Goal: Task Accomplishment & Management: Complete application form

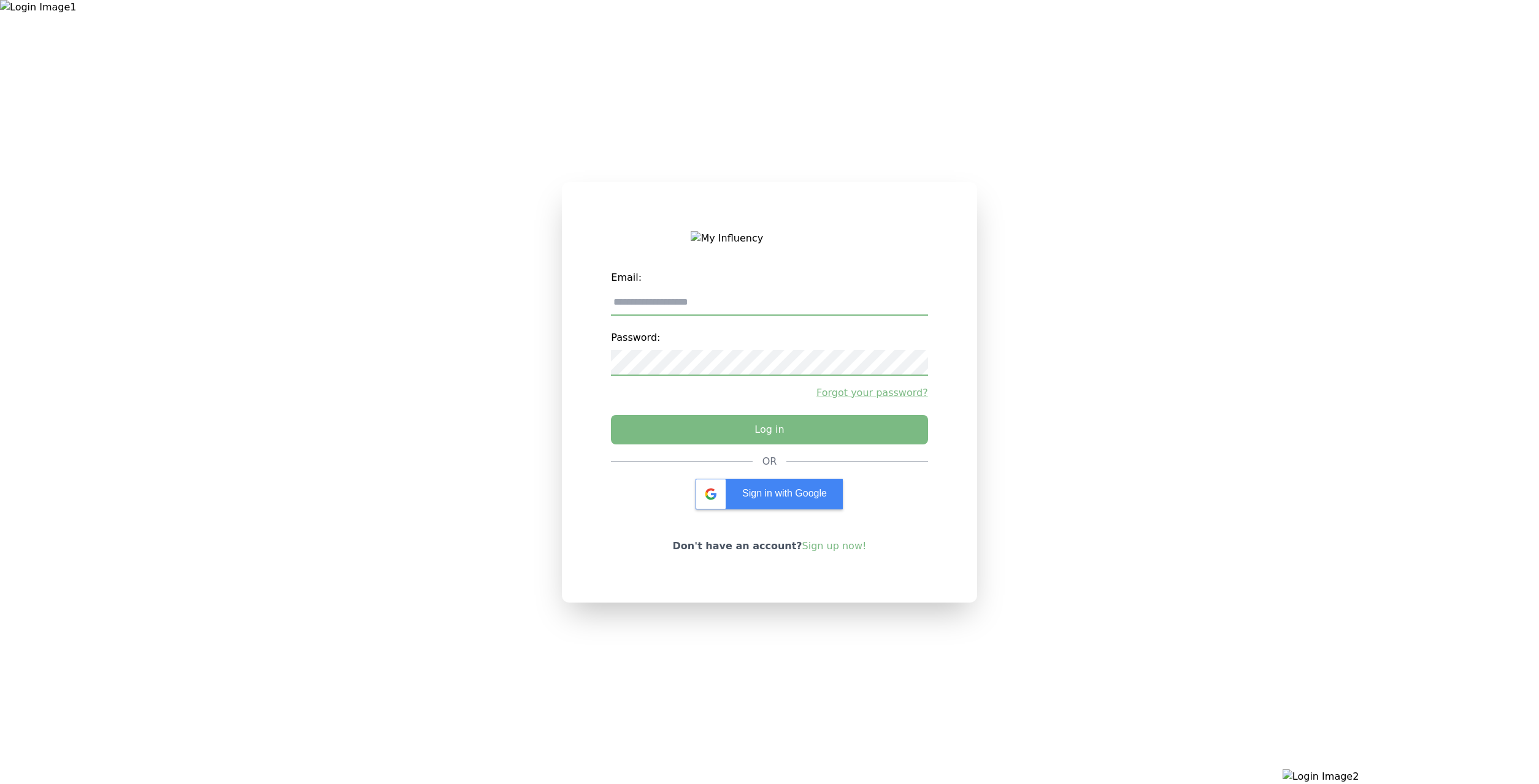
click at [612, 301] on input "email" at bounding box center [769, 303] width 316 height 25
type input "**********"
click at [671, 423] on button "Log in" at bounding box center [769, 427] width 332 height 31
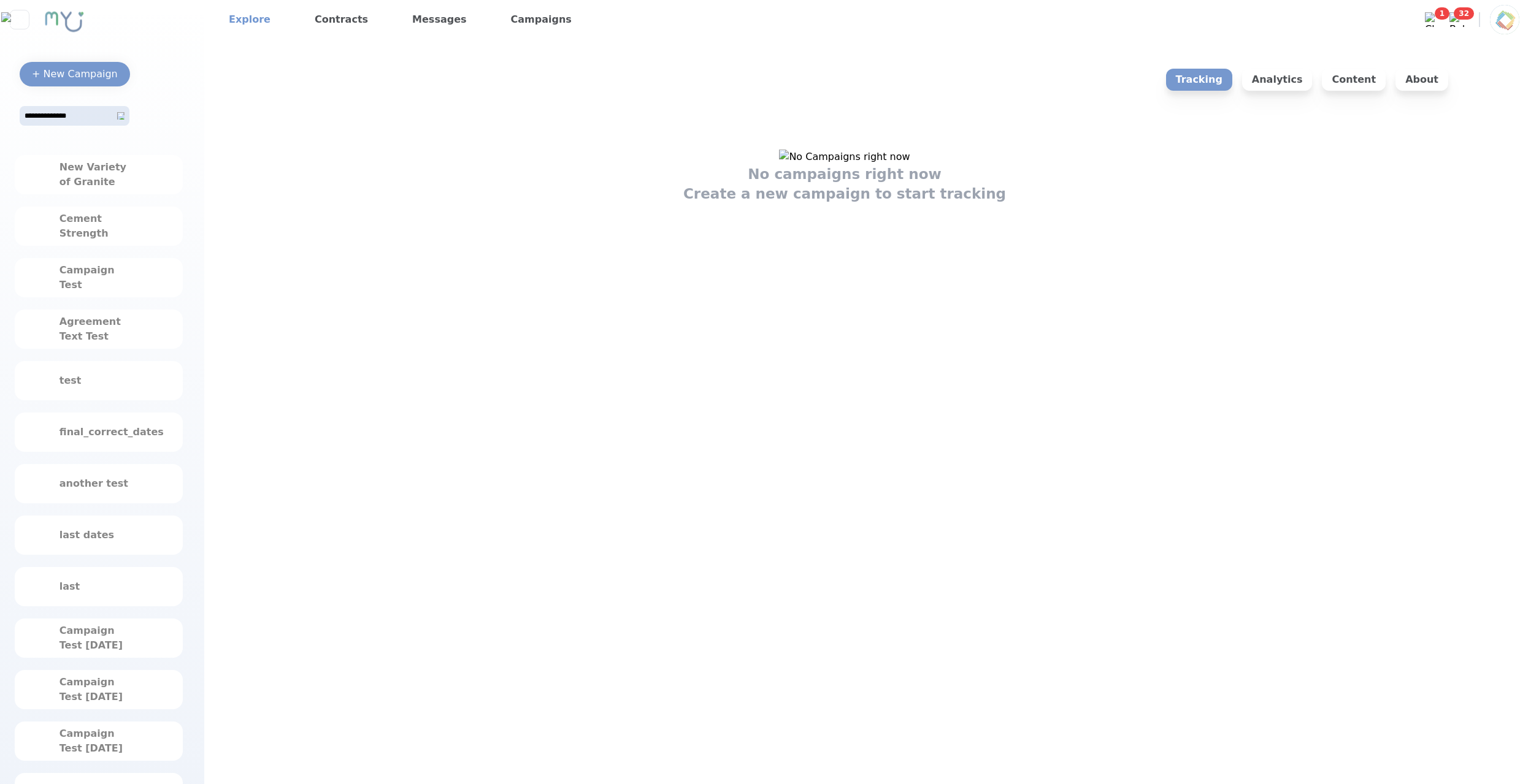
click at [250, 20] on link "Explore" at bounding box center [249, 19] width 52 height 20
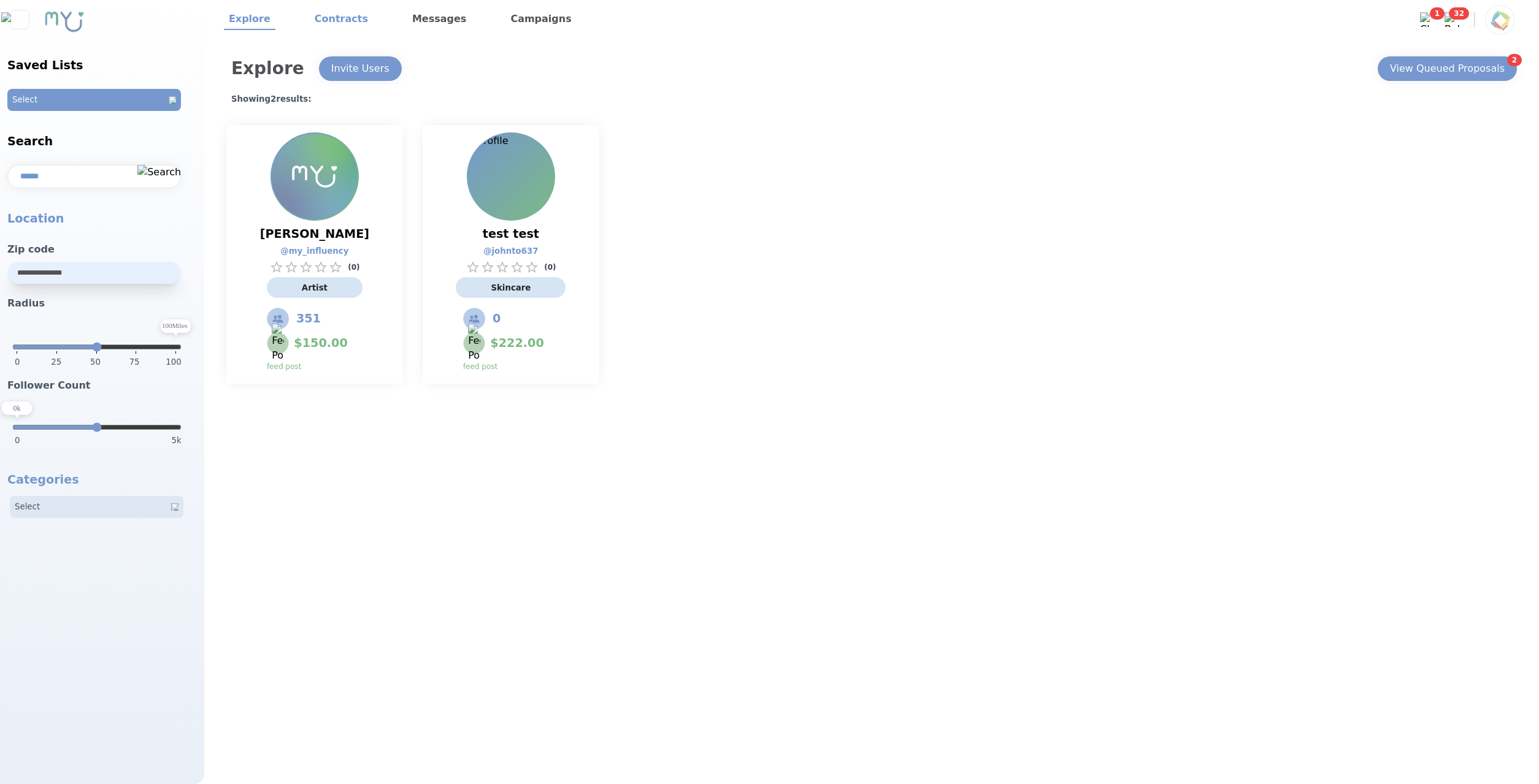
click at [332, 17] on link "Contracts" at bounding box center [341, 20] width 63 height 21
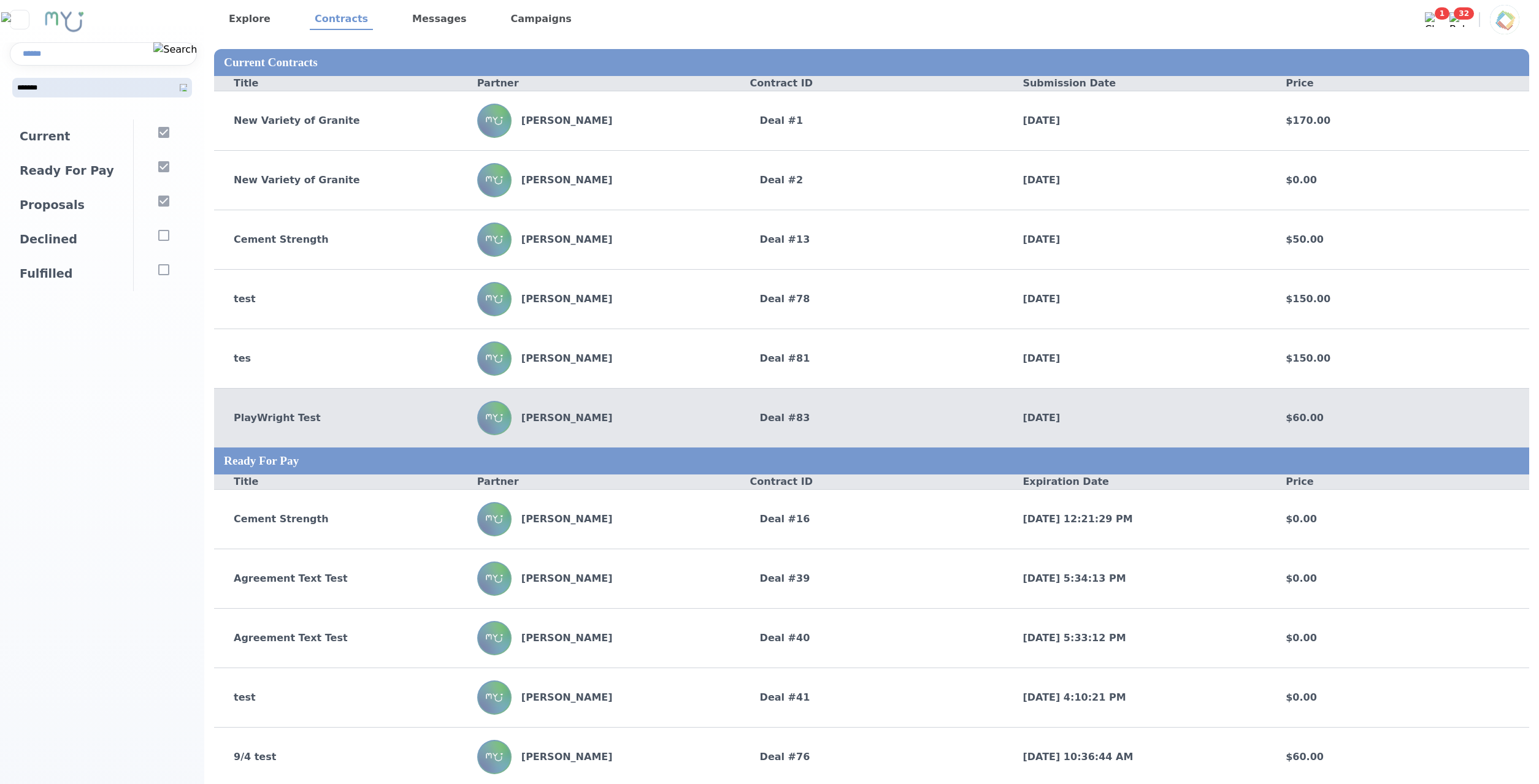
click at [687, 410] on div "Jilly Jones" at bounding box center [609, 417] width 263 height 34
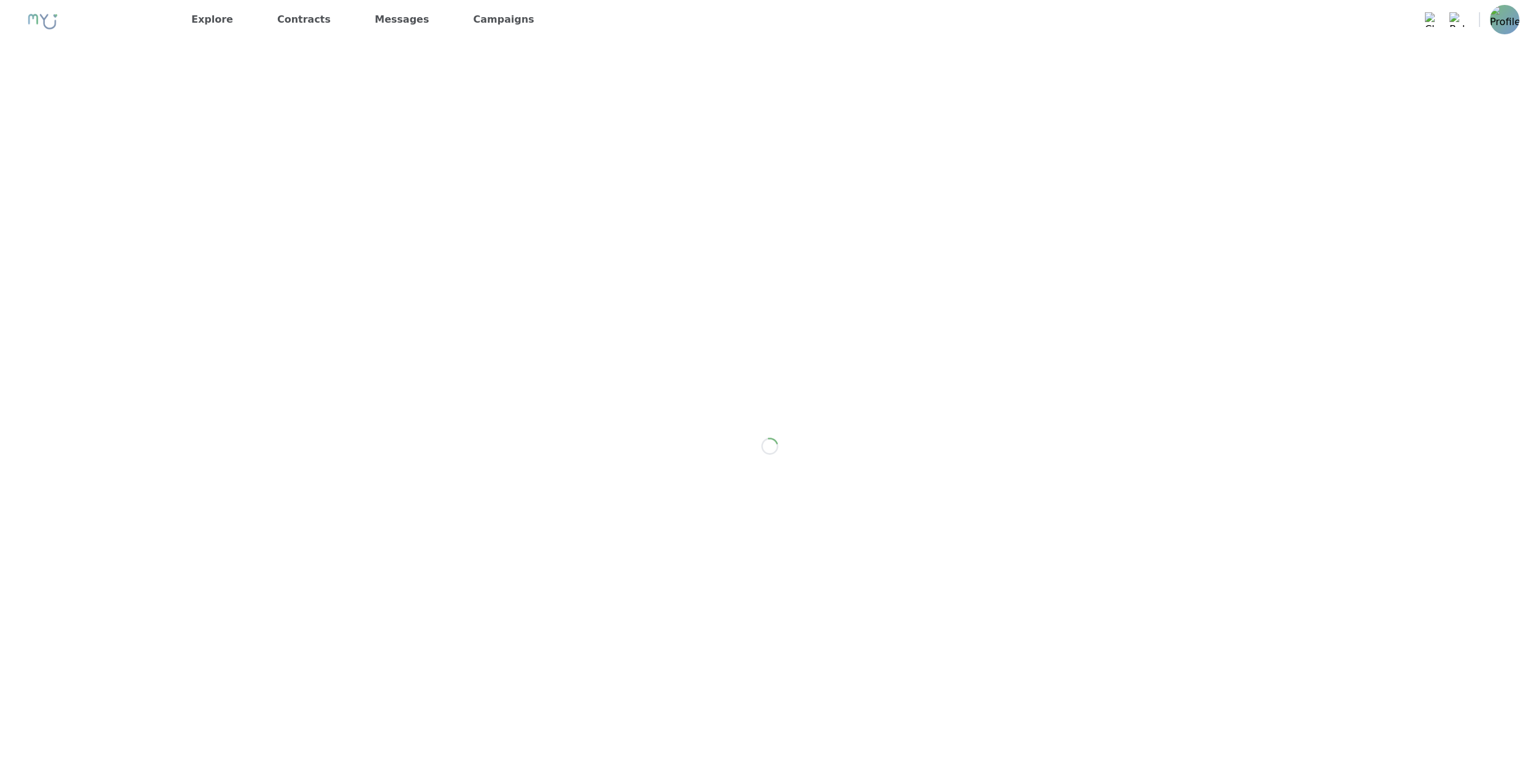
click at [1505, 19] on img at bounding box center [1504, 20] width 29 height 29
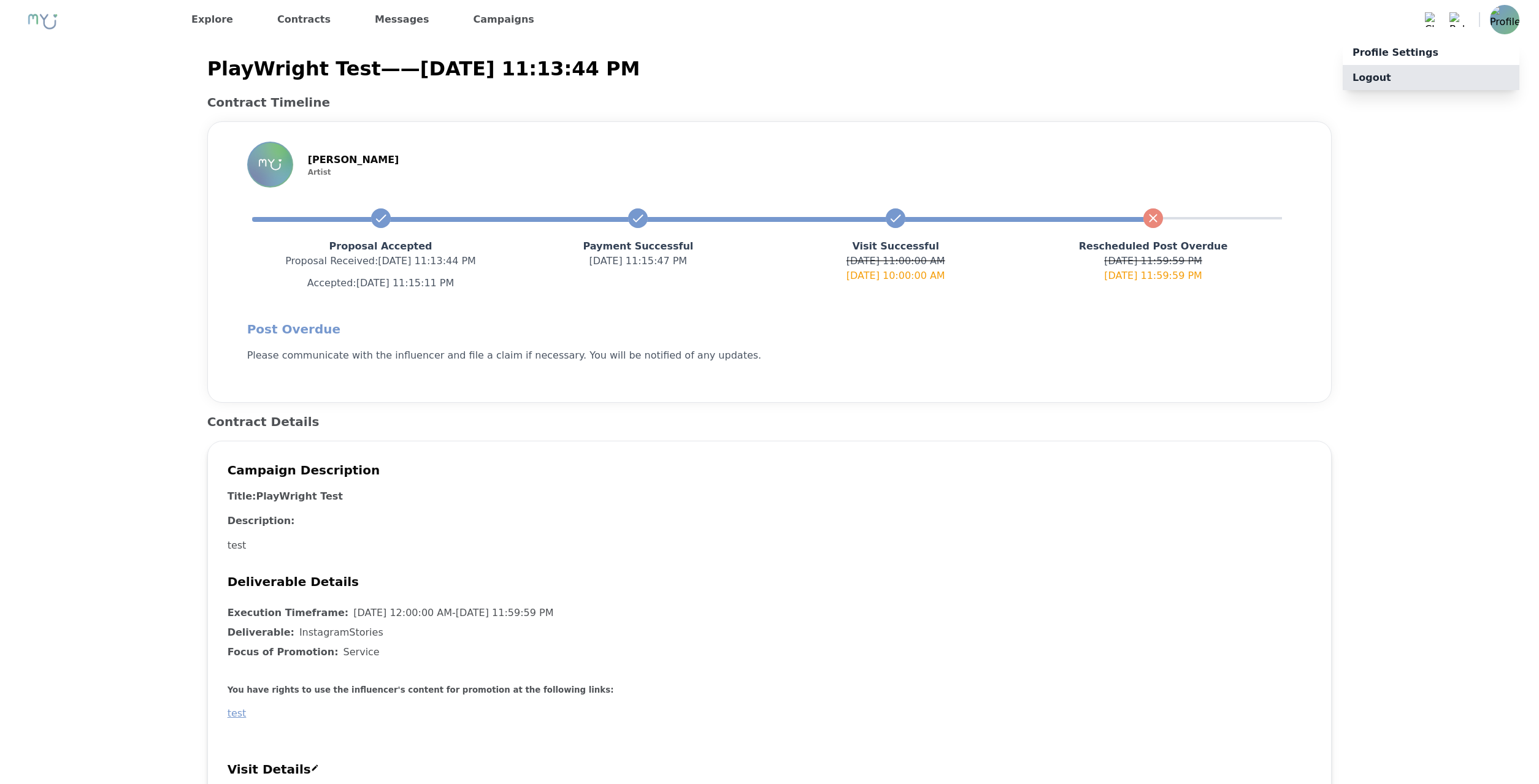
click at [1418, 77] on p "Logout" at bounding box center [1431, 77] width 177 height 25
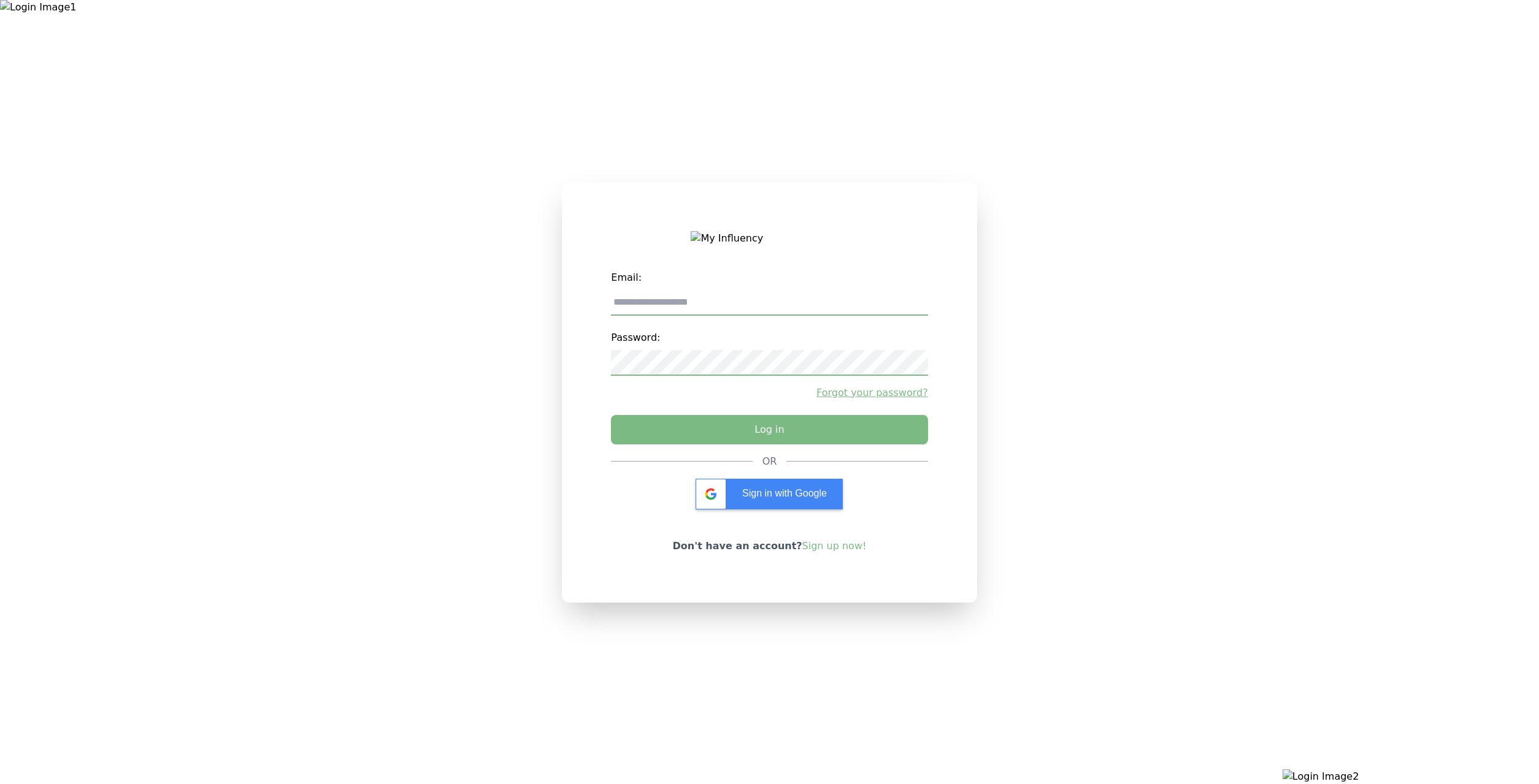
click at [808, 311] on input "email" at bounding box center [769, 303] width 316 height 25
type input "**********"
click at [729, 428] on button "Log in" at bounding box center [769, 427] width 332 height 31
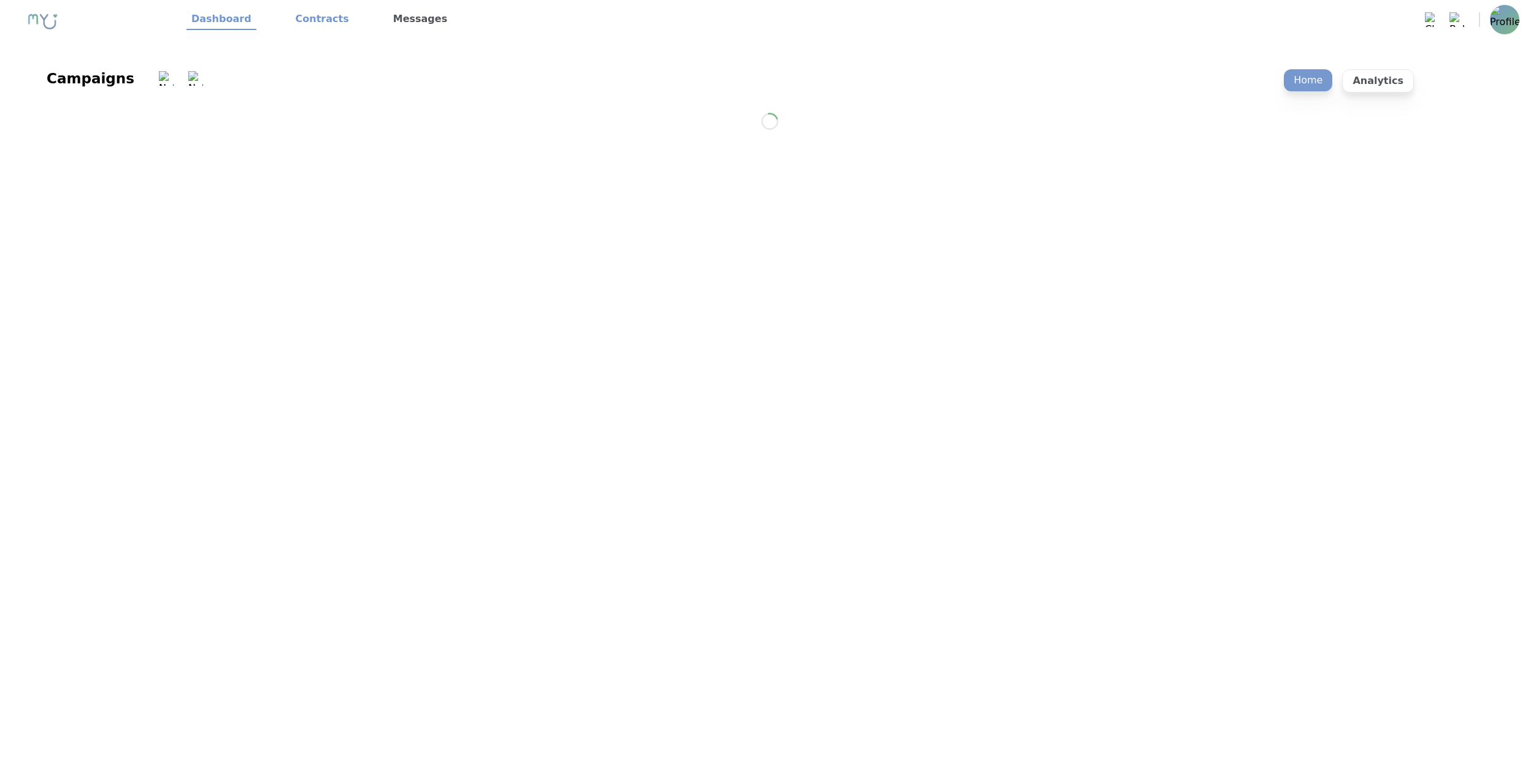
click at [321, 17] on link "Contracts" at bounding box center [322, 20] width 63 height 21
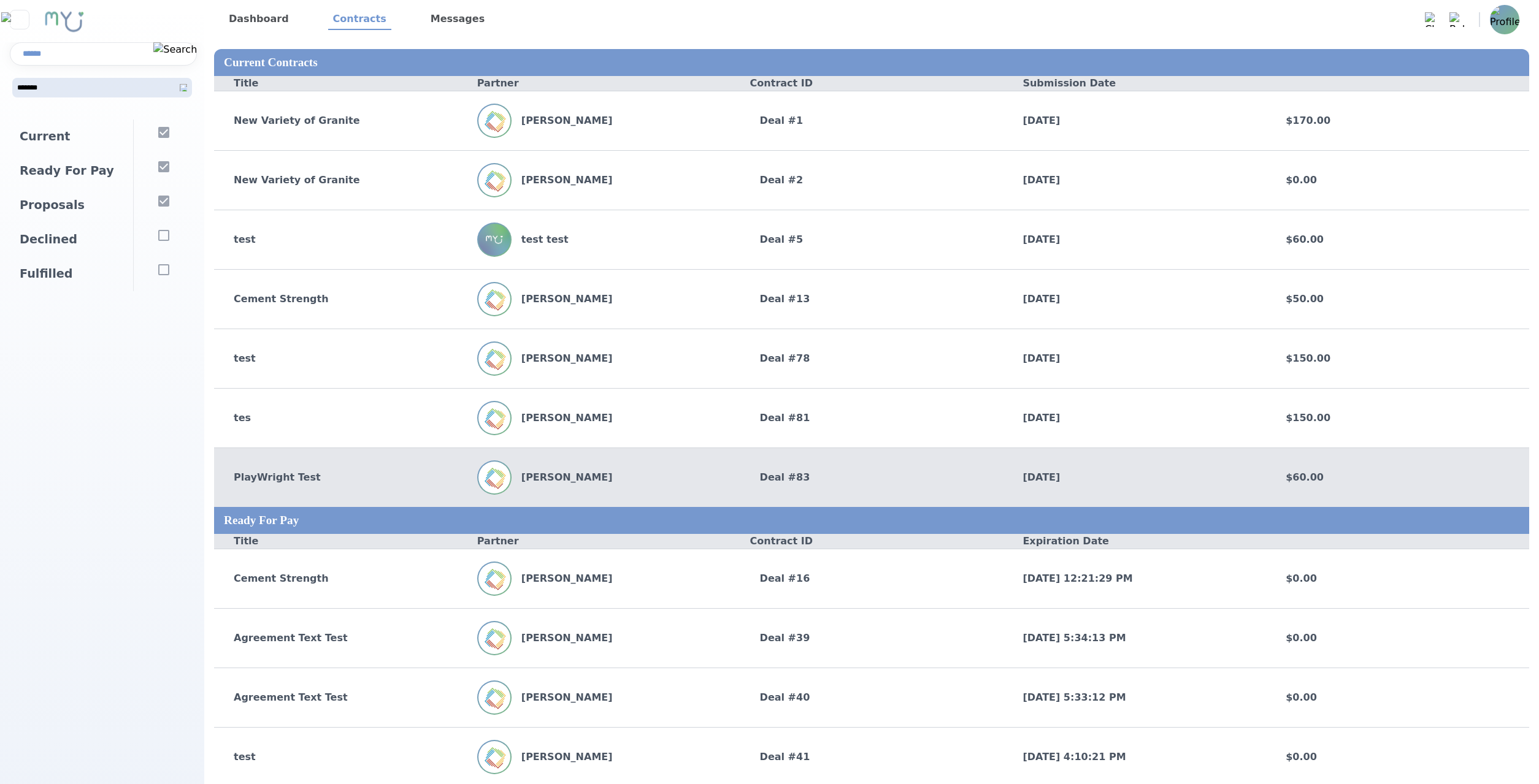
click at [594, 484] on div "[PERSON_NAME]" at bounding box center [609, 477] width 263 height 34
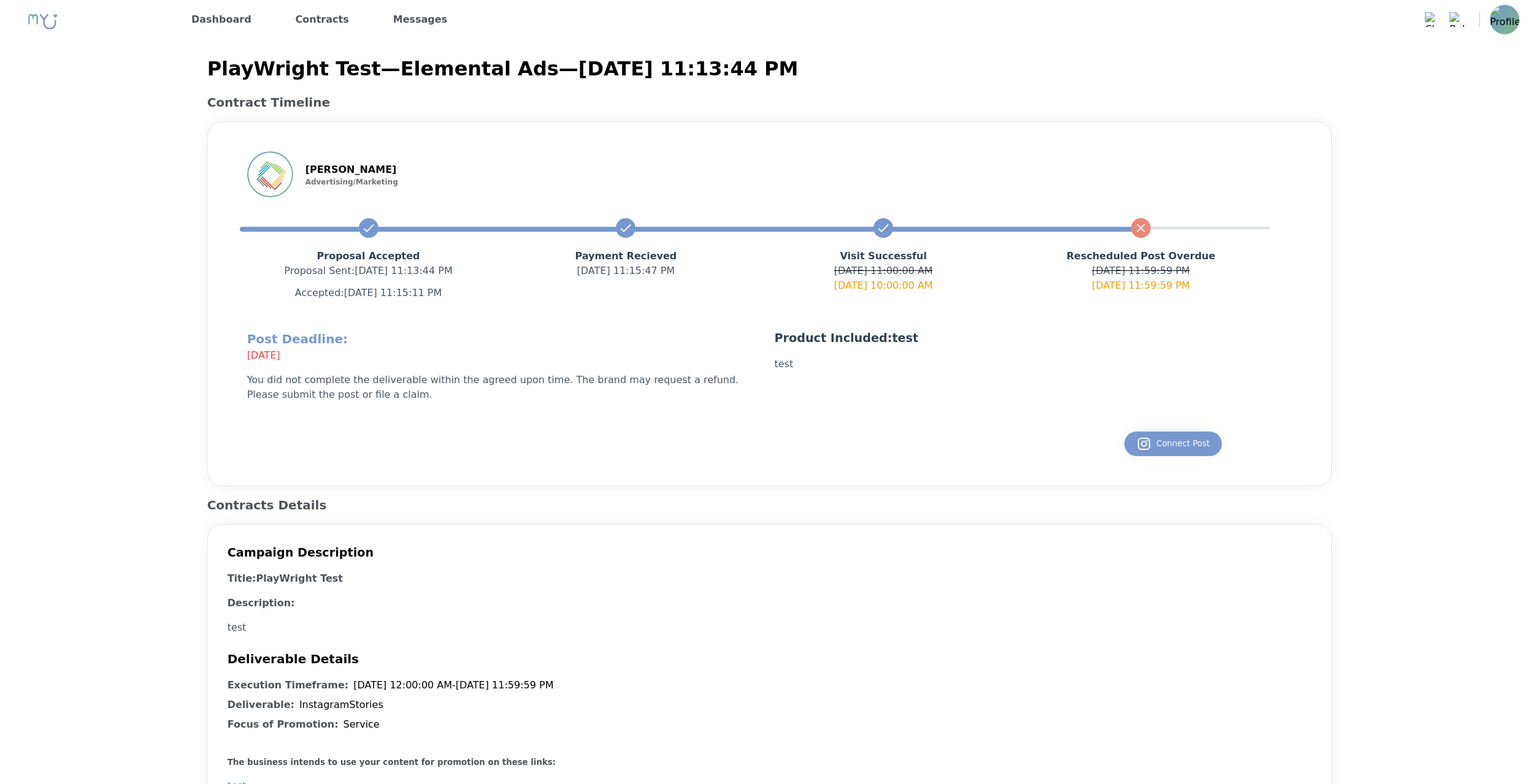
scroll to position [125, 0]
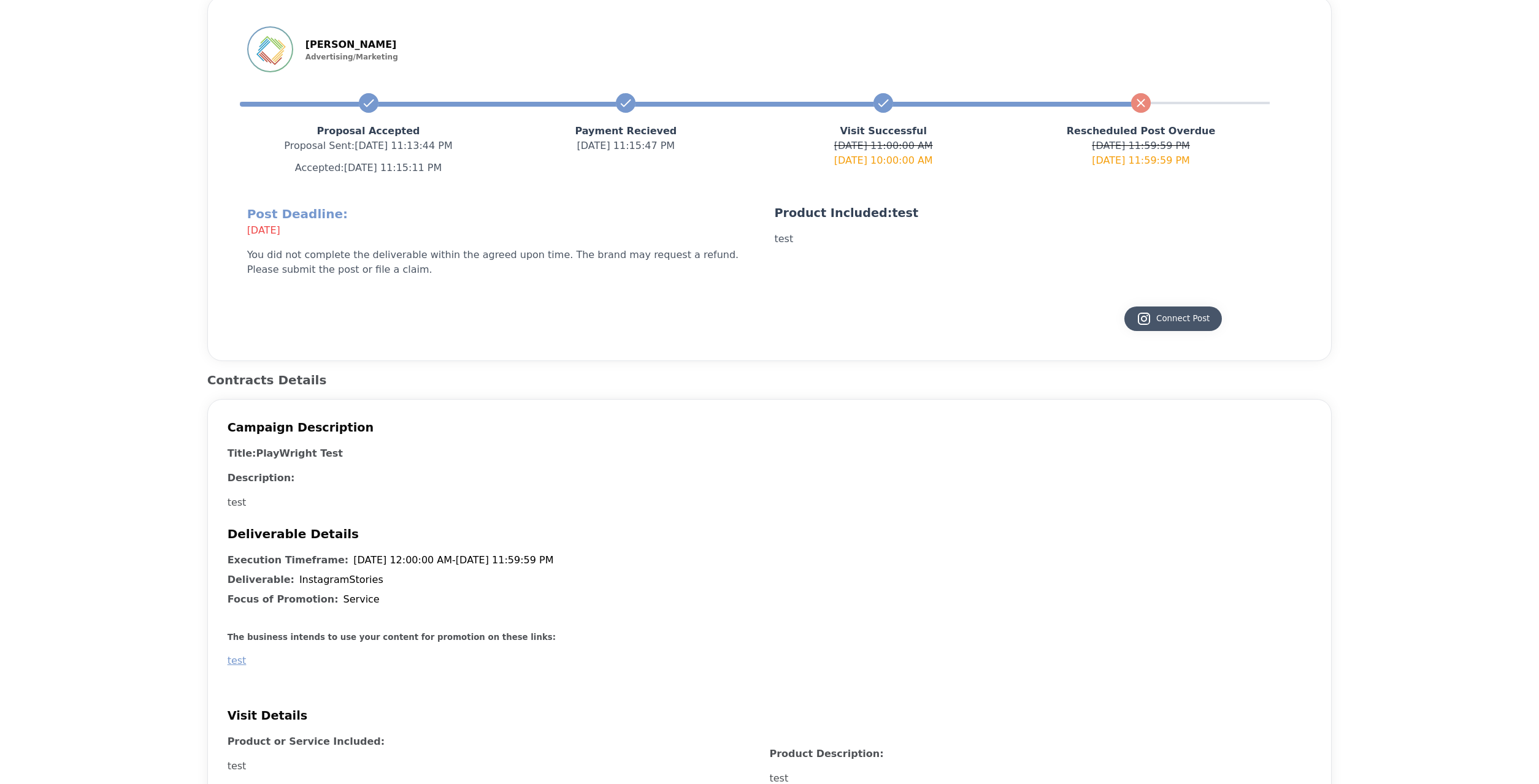
click at [1148, 323] on icon at bounding box center [1143, 319] width 15 height 15
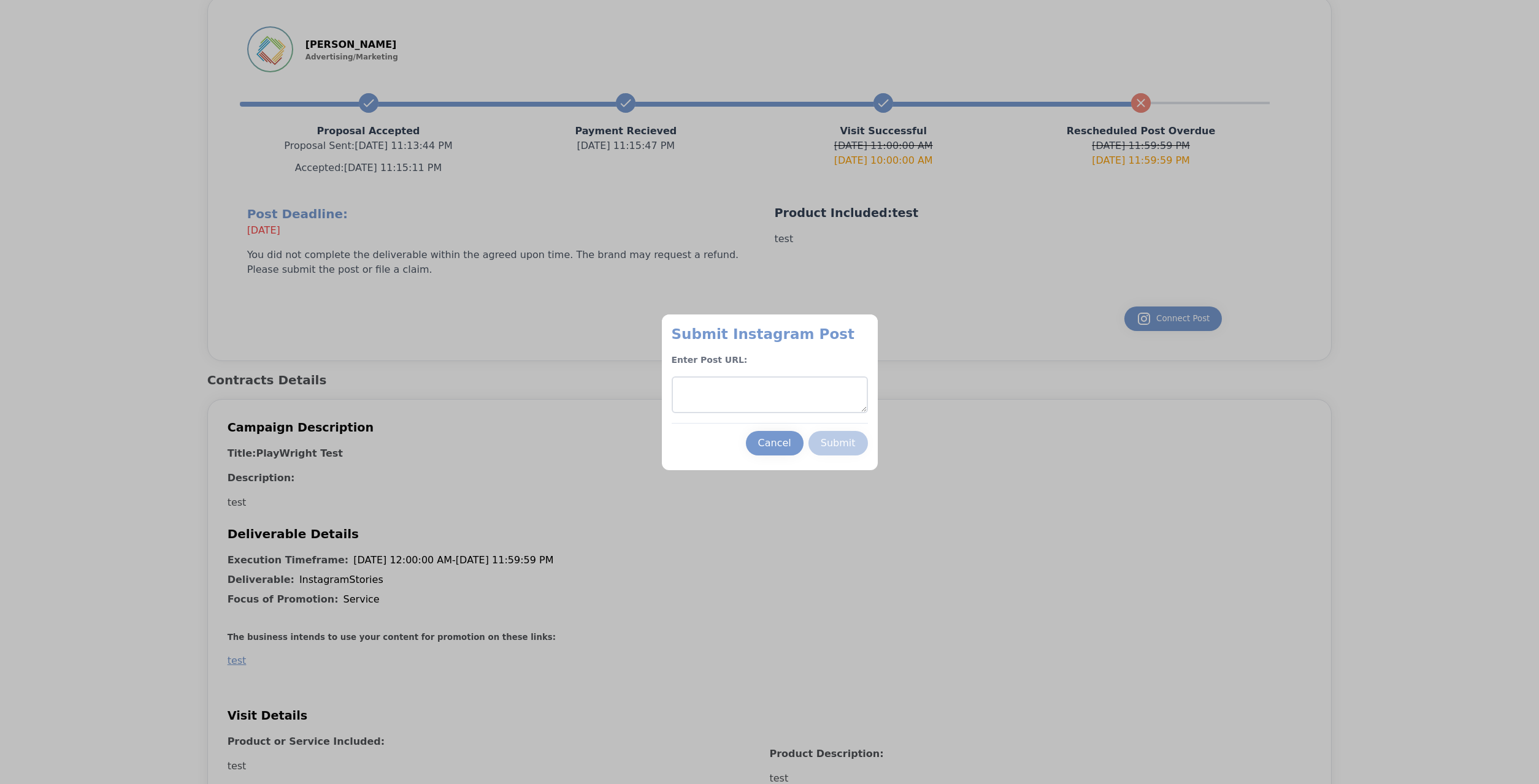
click at [794, 404] on textarea at bounding box center [770, 395] width 196 height 37
paste textarea "**********"
type textarea "**********"
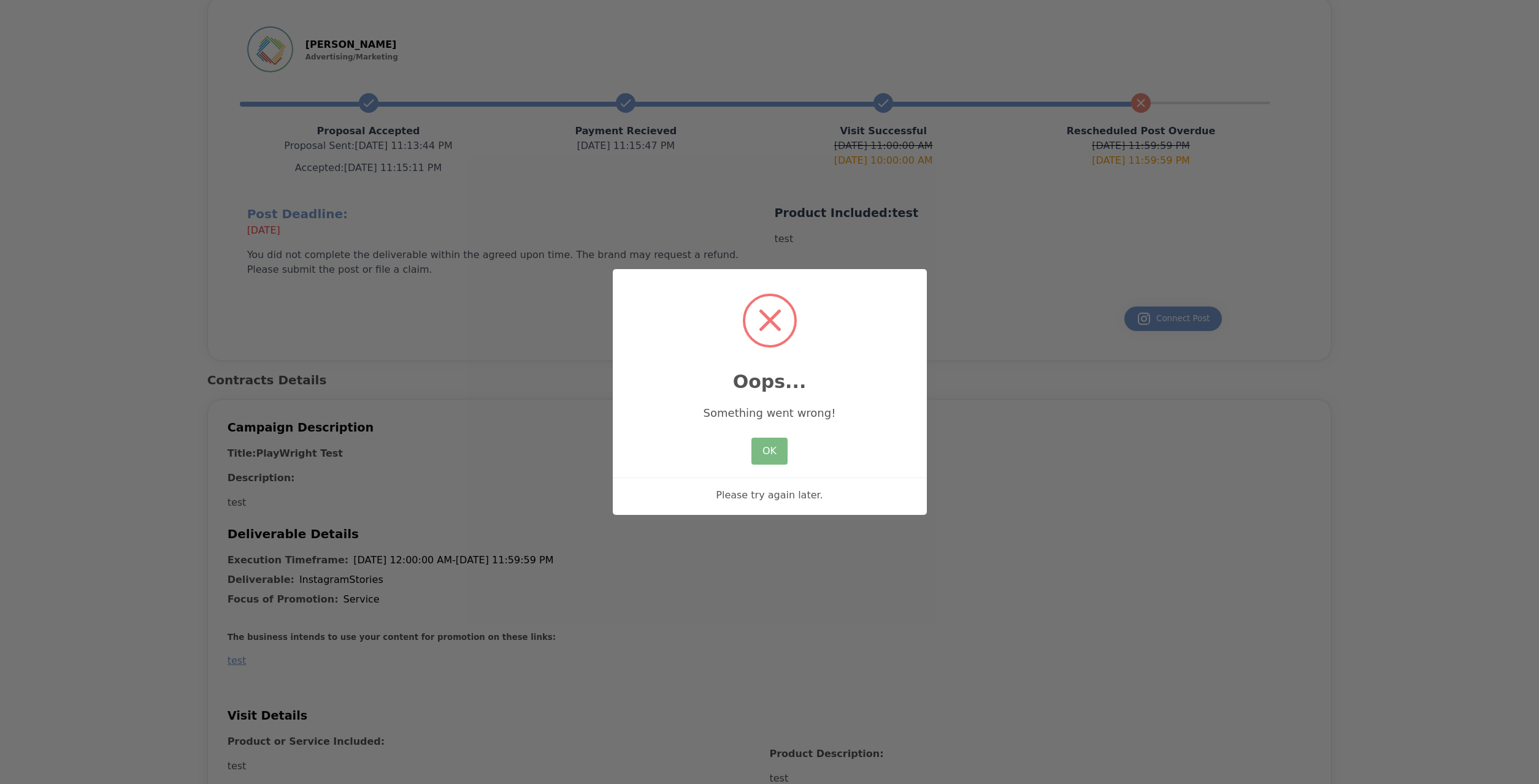
click at [763, 467] on div "OK No Cancel" at bounding box center [769, 452] width 41 height 33
click at [774, 456] on button "OK" at bounding box center [769, 451] width 36 height 27
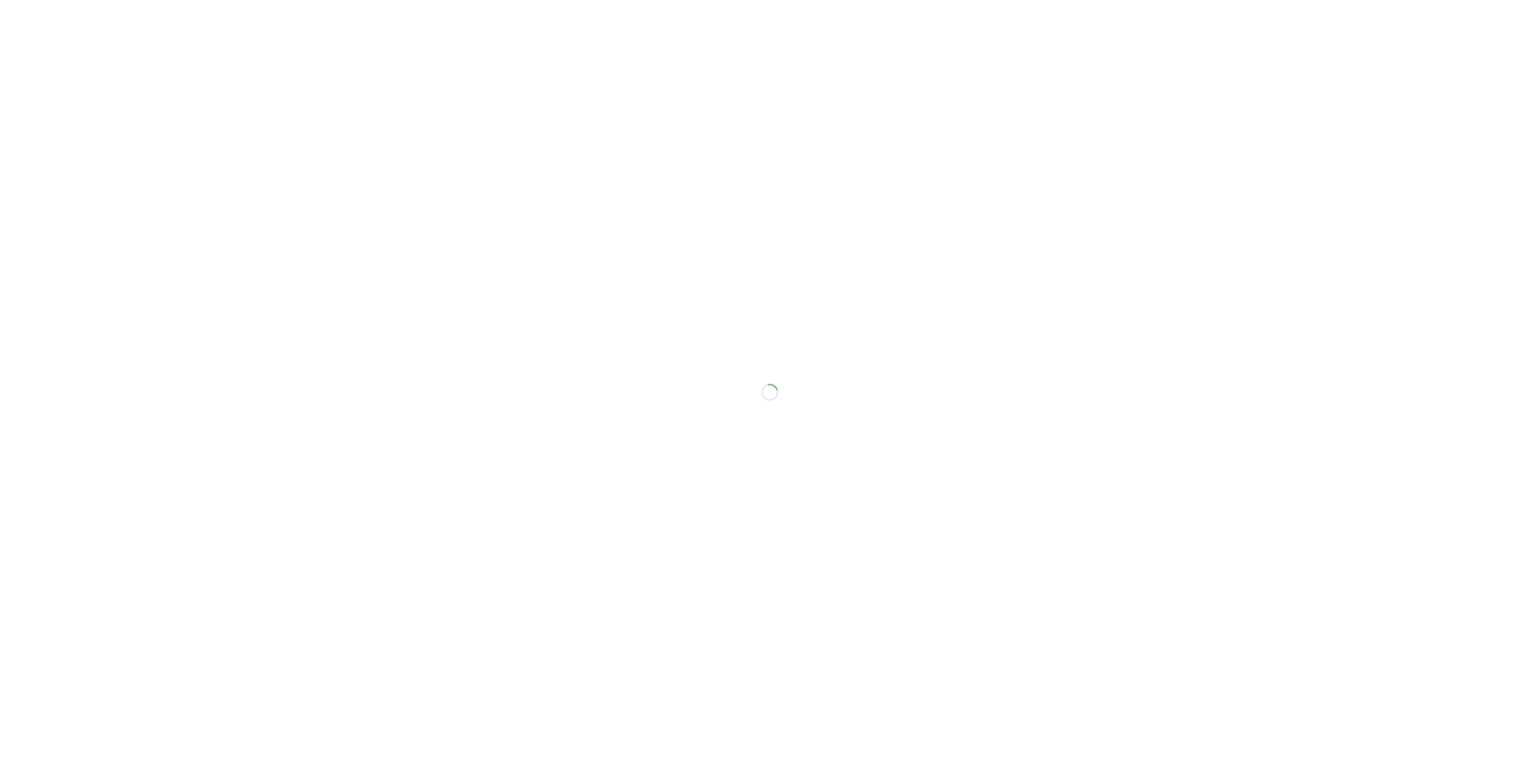
scroll to position [59, 0]
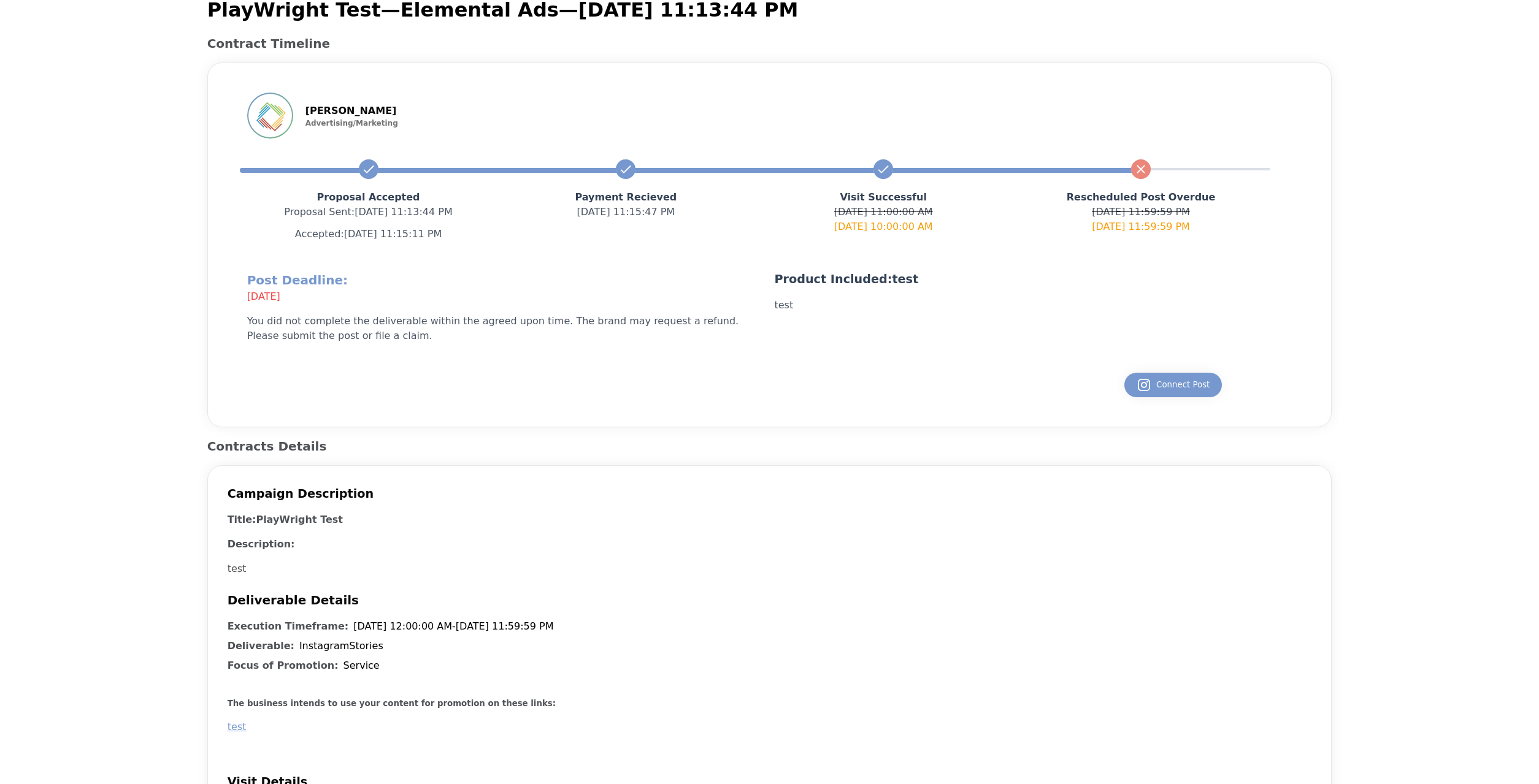
click at [636, 632] on div "Execution Timeframe: 9/23/2025, 12:00:00 AM - 11/1/2025, 11:59:59 PM" at bounding box center [770, 627] width 1084 height 15
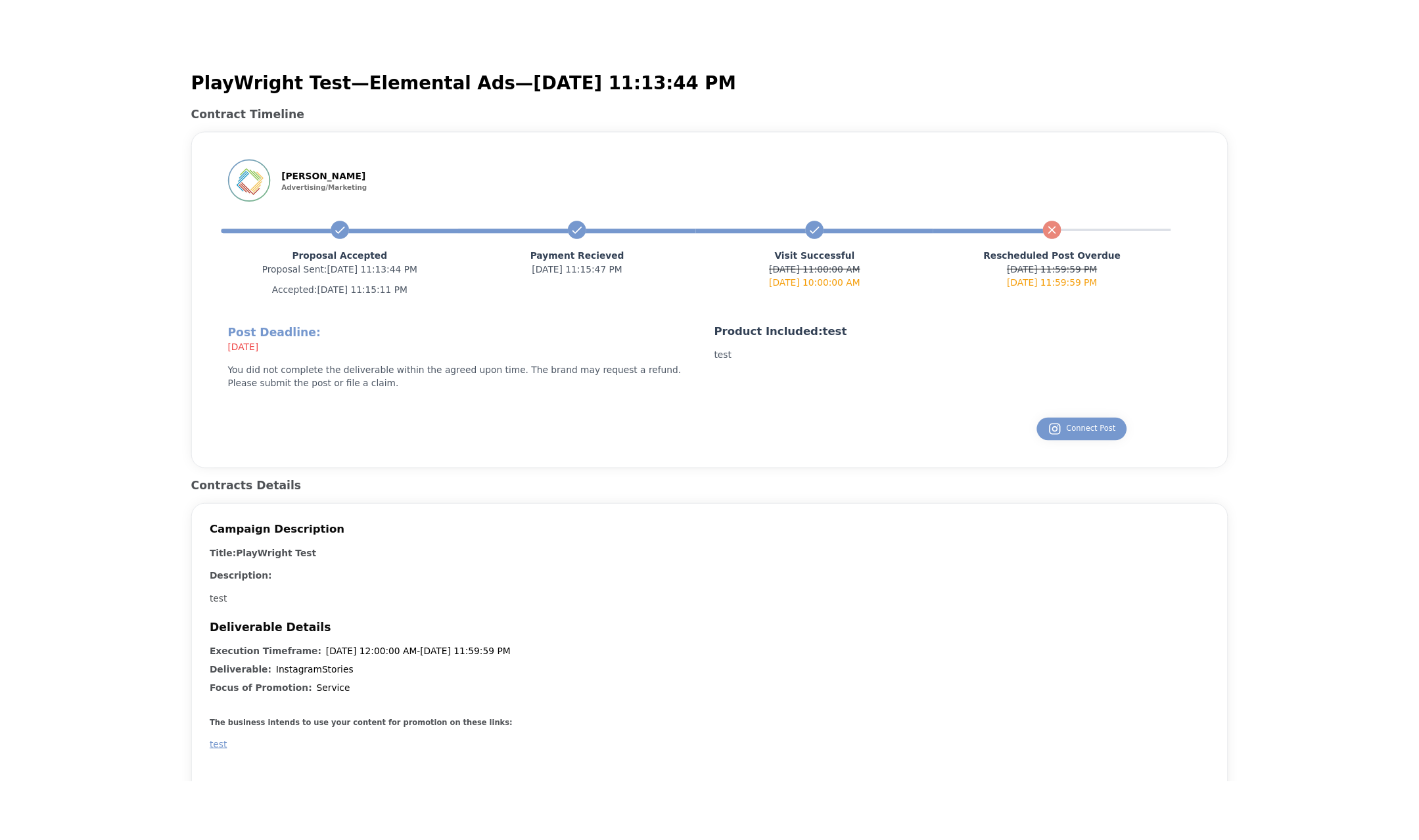
scroll to position [0, 0]
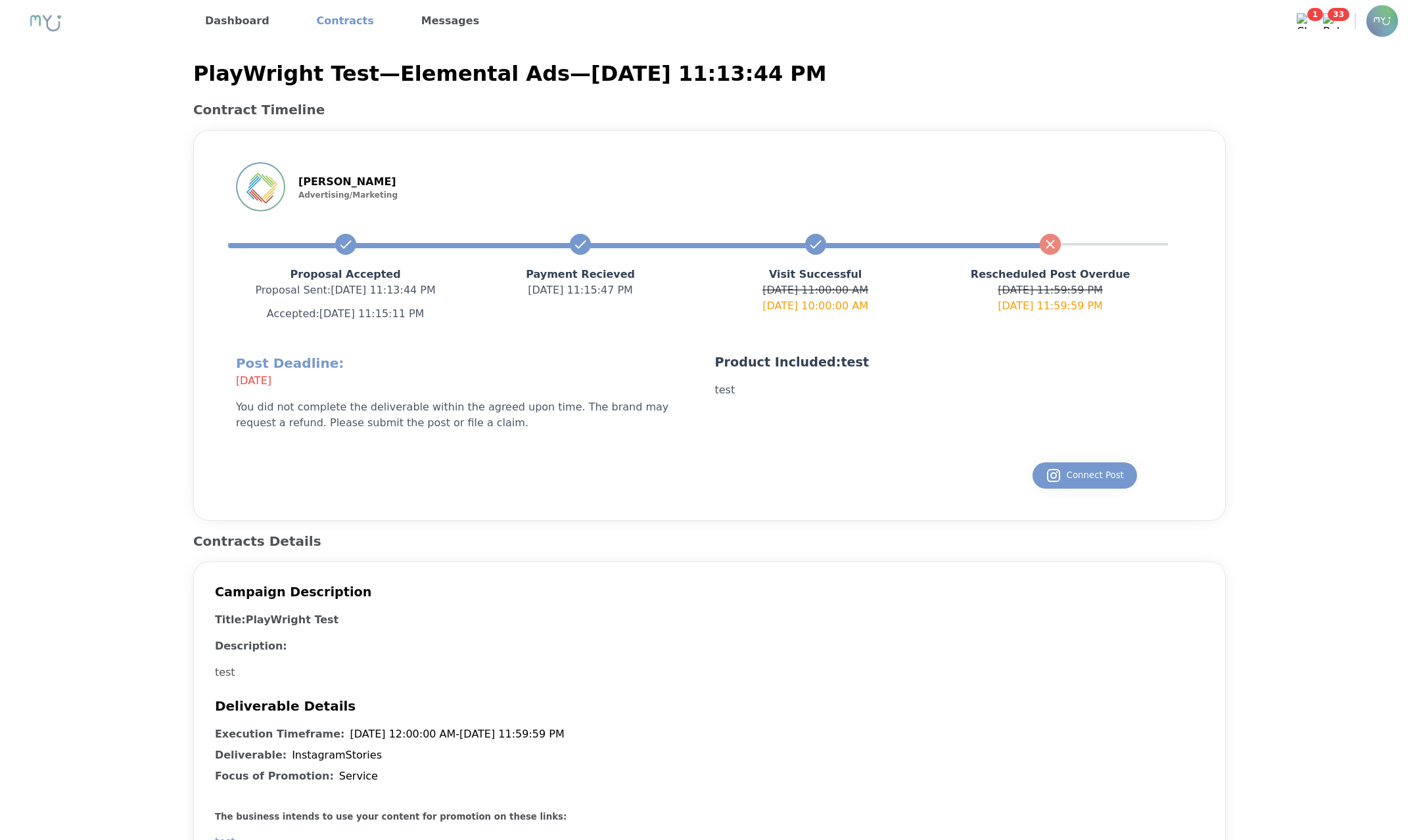
click at [363, 17] on link "Contracts" at bounding box center [345, 20] width 68 height 21
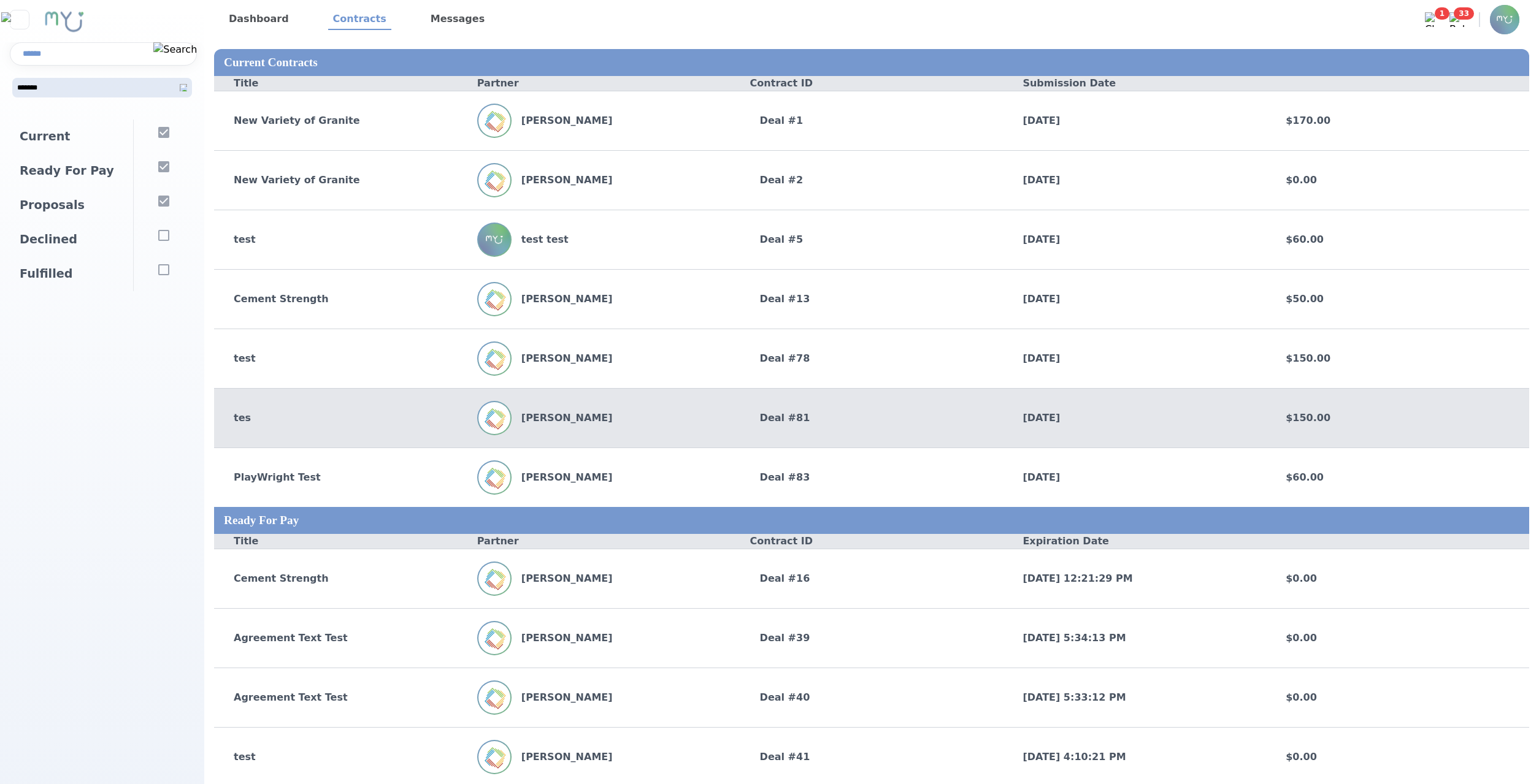
click at [736, 428] on div "[PERSON_NAME]" at bounding box center [609, 417] width 263 height 34
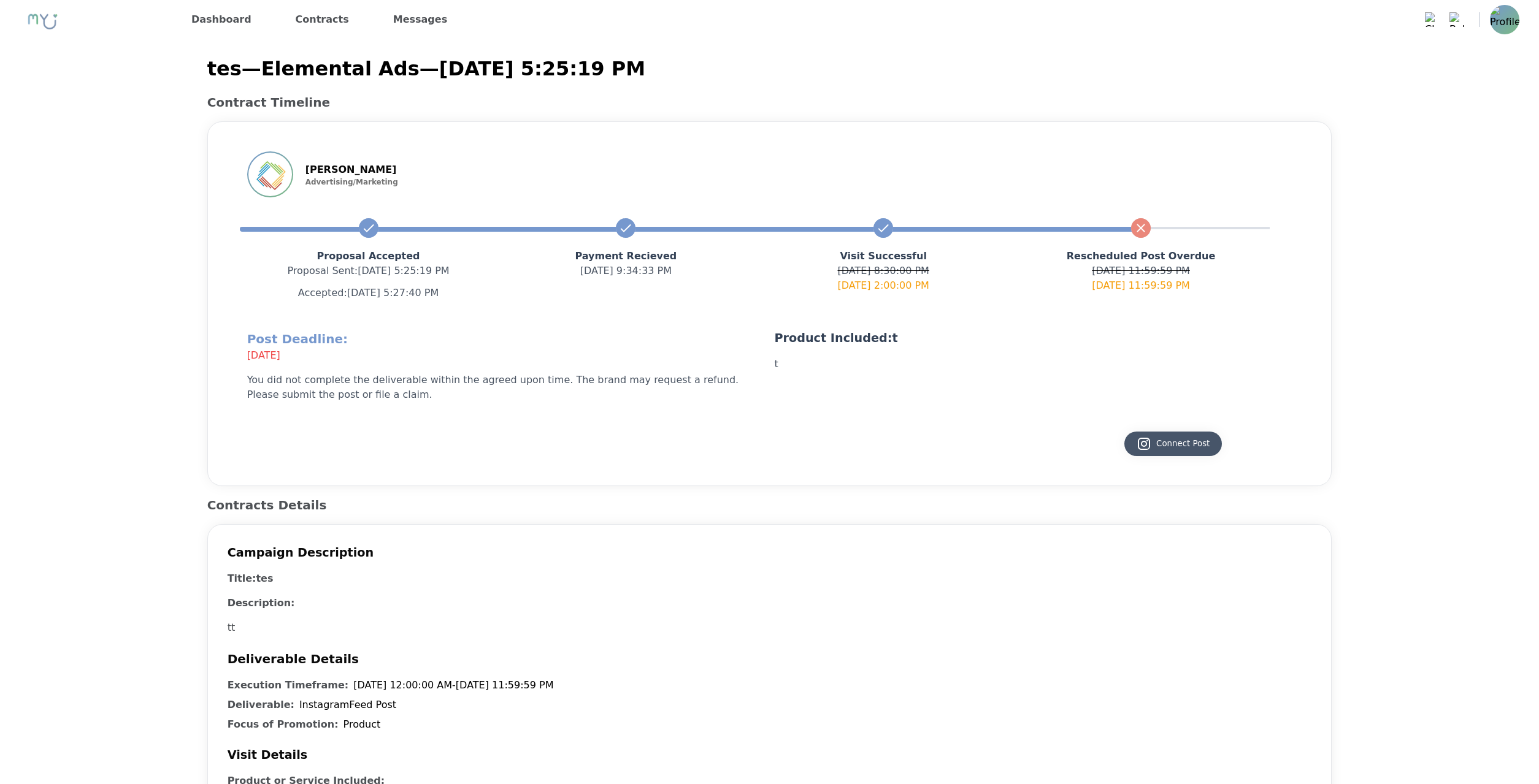
click at [1167, 444] on div "Connect Post" at bounding box center [1172, 444] width 73 height 15
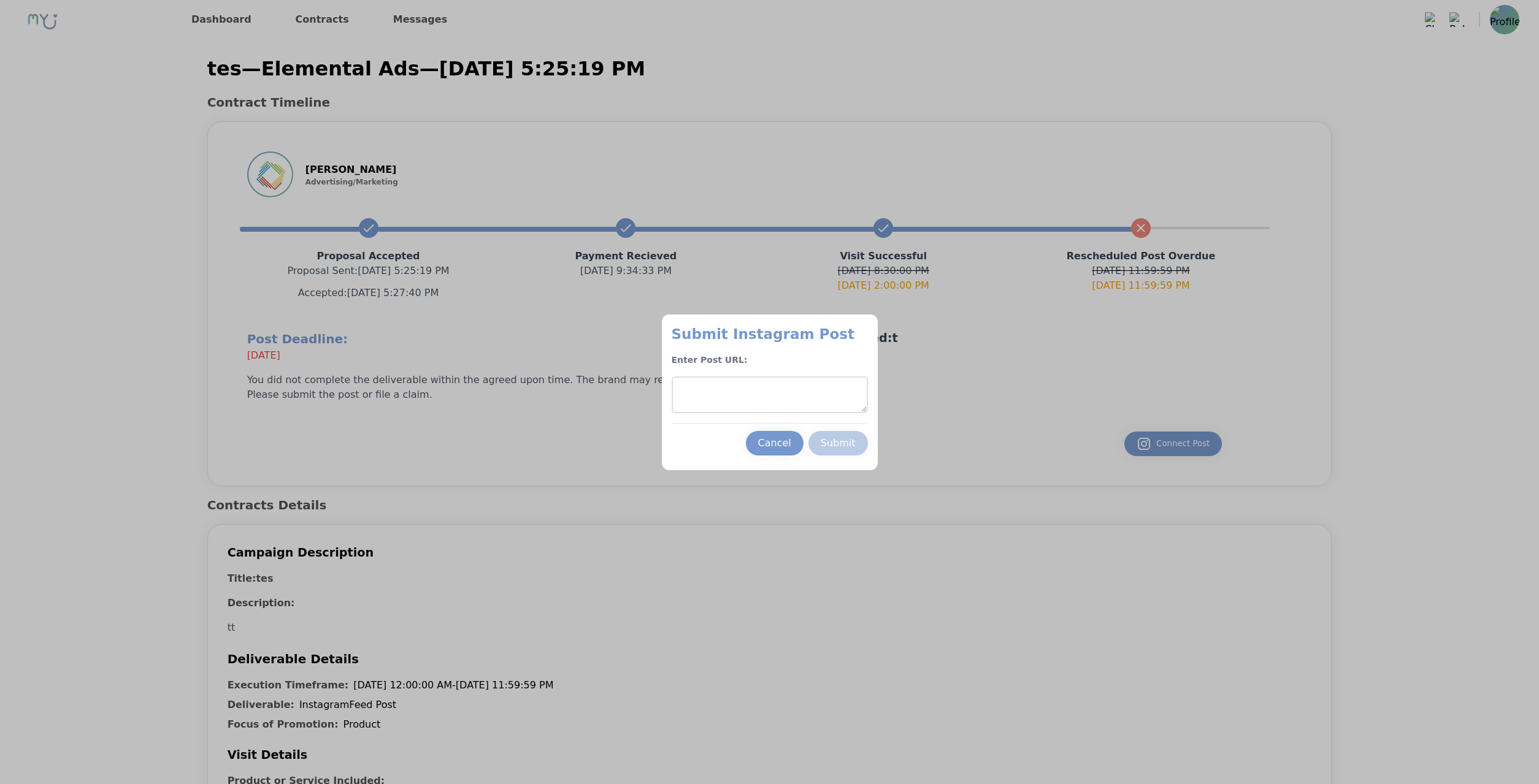
click at [768, 395] on textarea at bounding box center [770, 395] width 196 height 37
paste textarea "**********"
type textarea "**********"
paste textarea "**********"
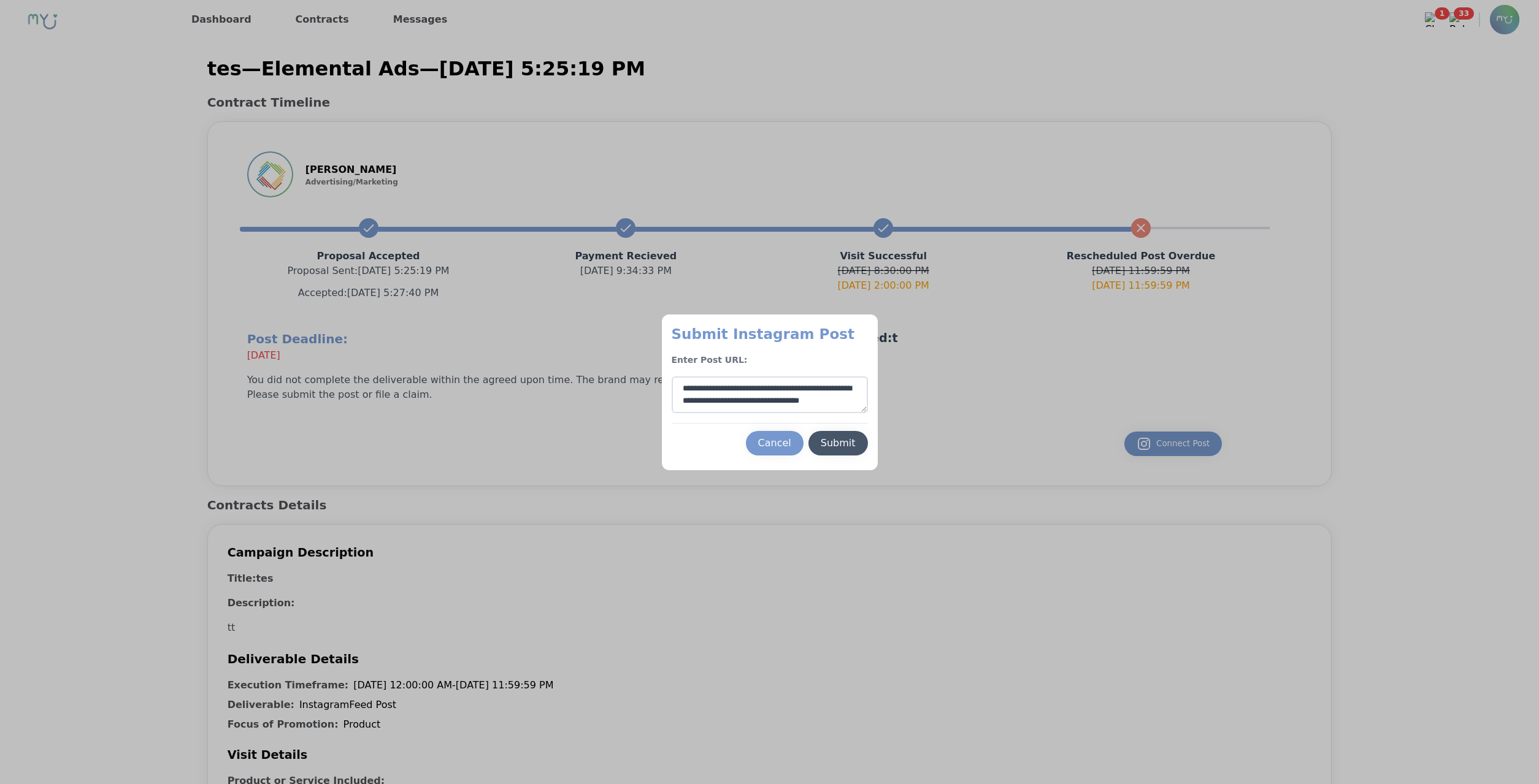
type textarea "**********"
click at [852, 450] on div "Submit" at bounding box center [838, 443] width 35 height 15
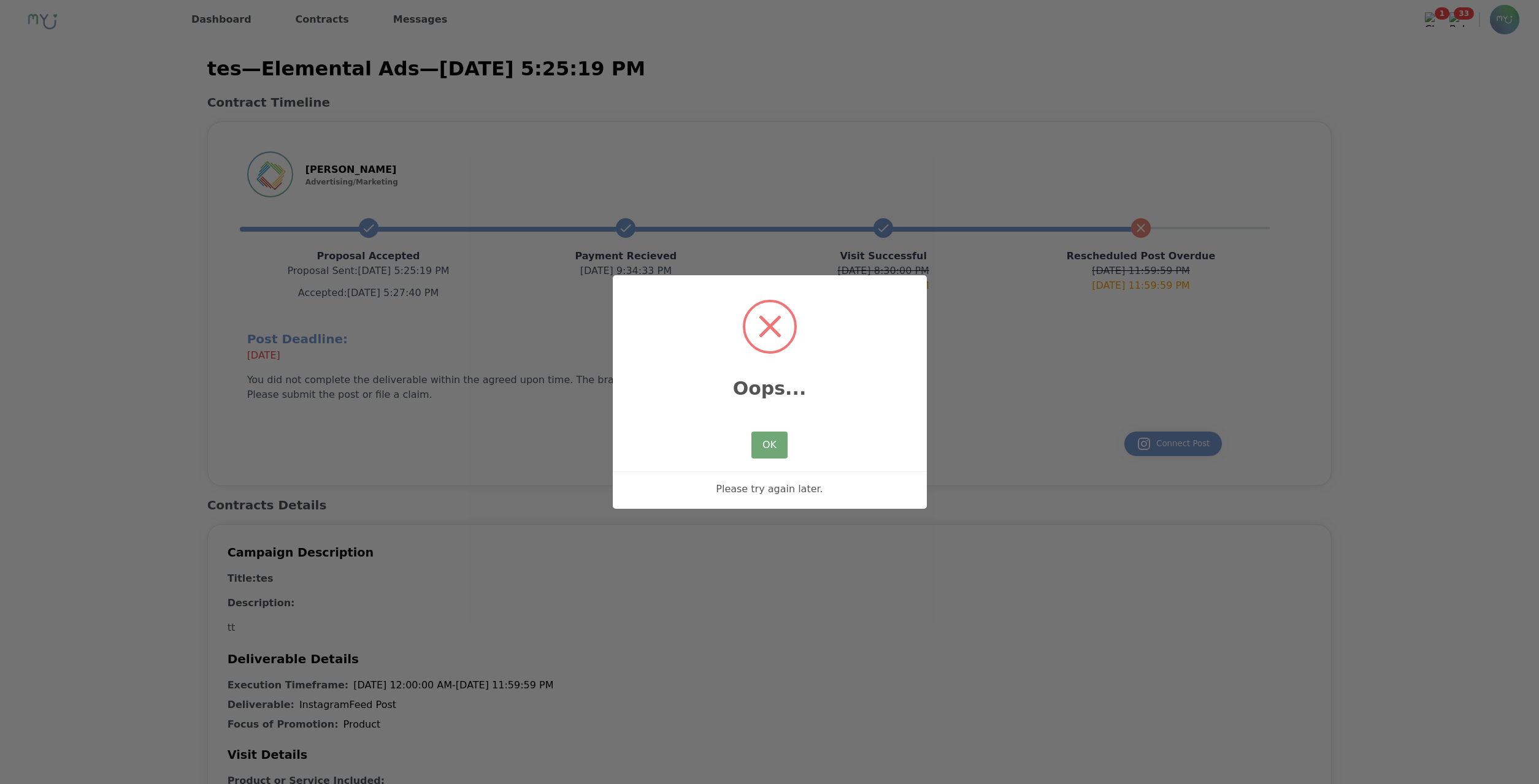
click at [778, 454] on button "OK" at bounding box center [769, 445] width 36 height 27
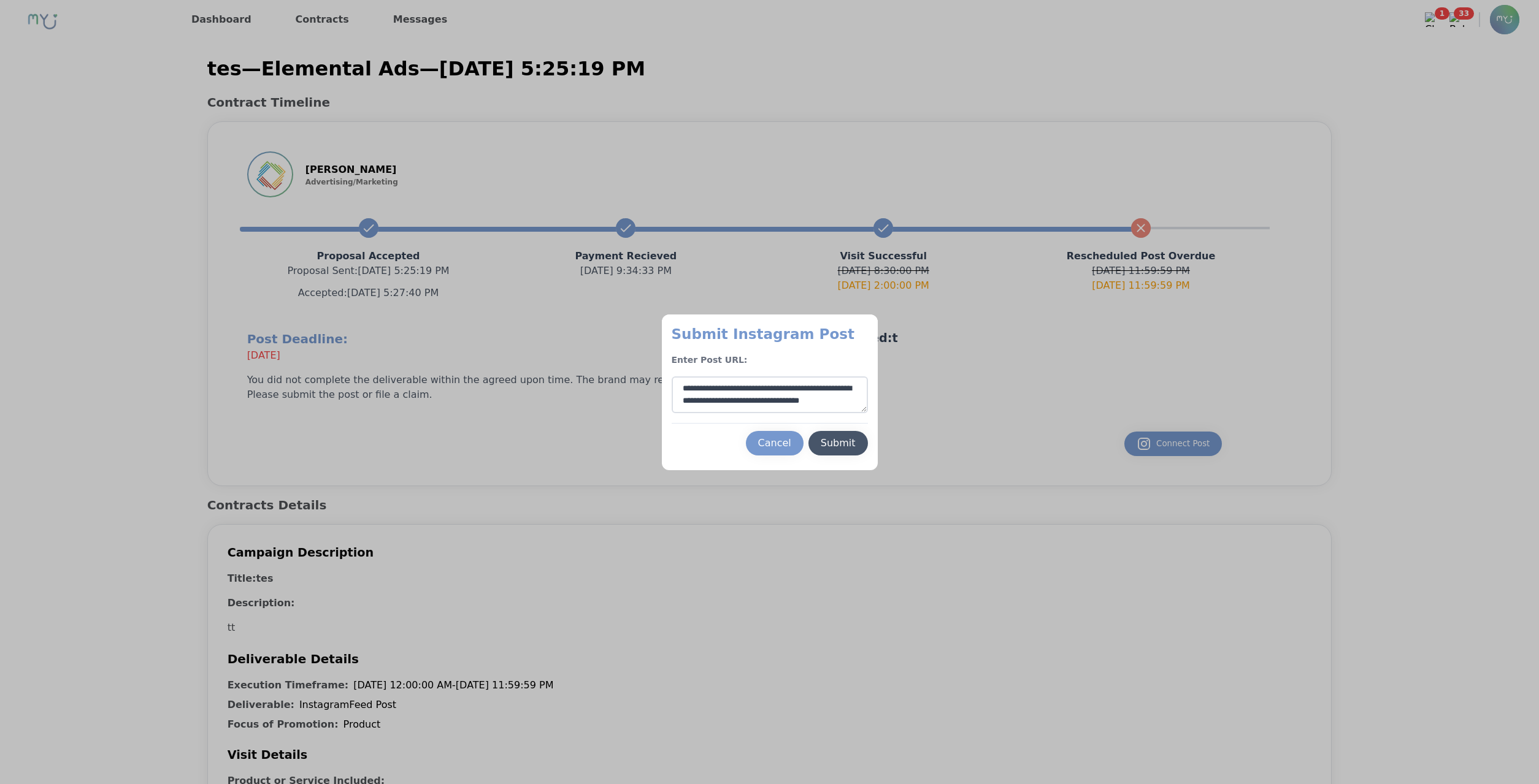
scroll to position [0, 0]
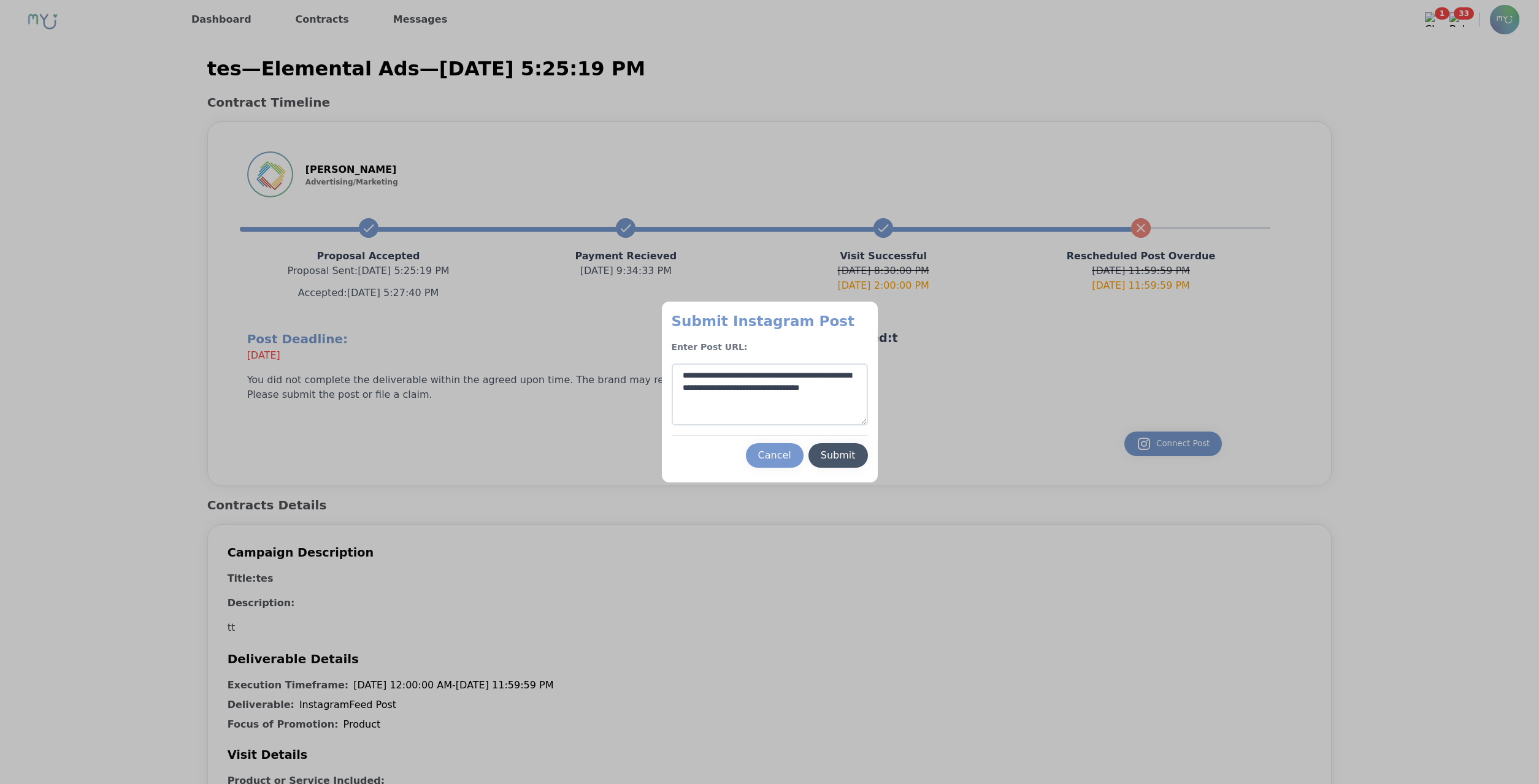
drag, startPoint x: 865, startPoint y: 413, endPoint x: 874, endPoint y: 433, distance: 21.9
click at [868, 425] on textarea "**********" at bounding box center [770, 394] width 196 height 62
drag, startPoint x: 865, startPoint y: 423, endPoint x: 874, endPoint y: 425, distance: 9.2
click at [868, 425] on textarea "**********" at bounding box center [770, 394] width 196 height 65
drag, startPoint x: 863, startPoint y: 423, endPoint x: 866, endPoint y: 413, distance: 10.4
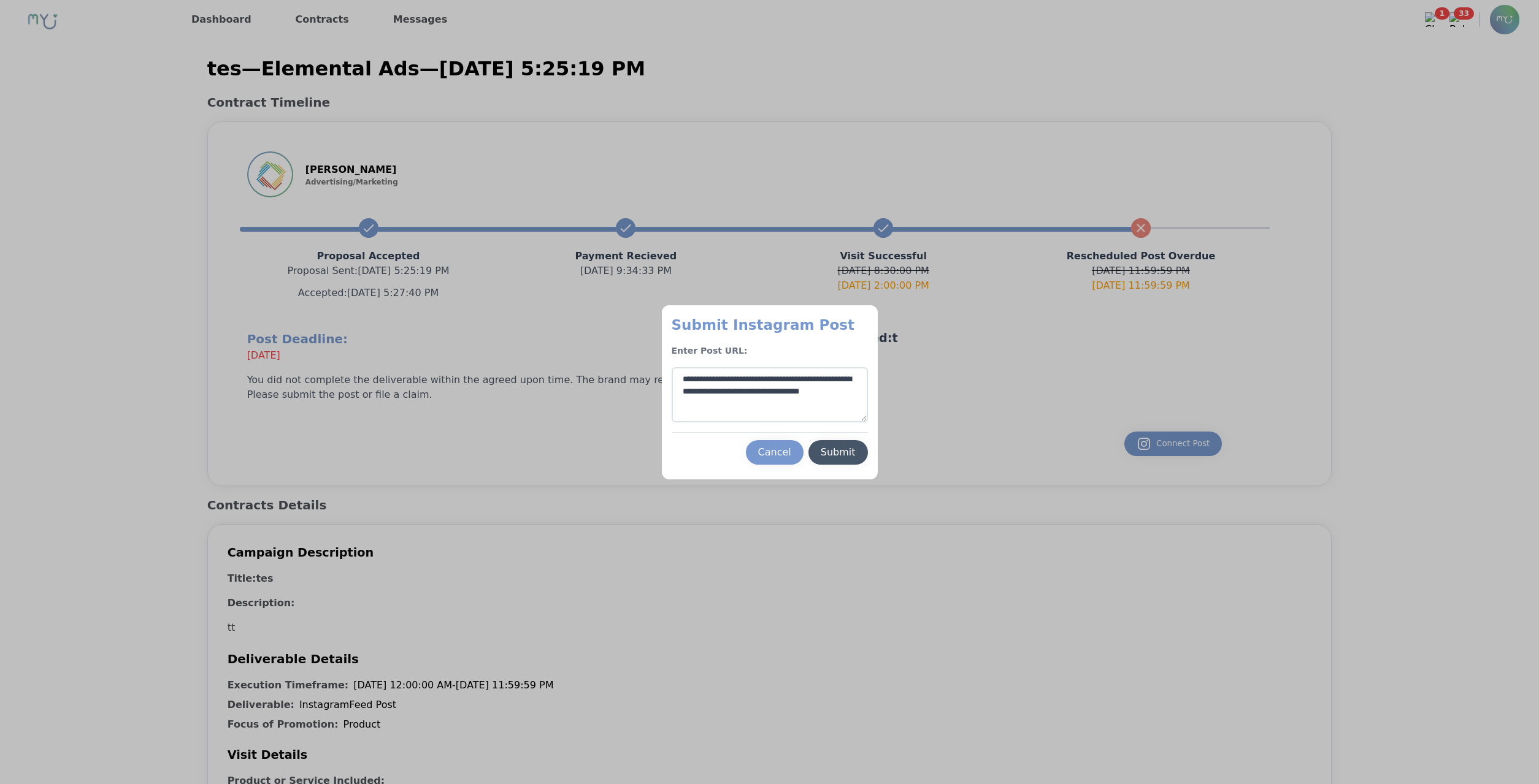
click at [866, 413] on textarea "**********" at bounding box center [770, 395] width 196 height 55
click at [793, 375] on textarea "**********" at bounding box center [770, 395] width 196 height 55
click at [838, 441] on button "Submit" at bounding box center [838, 452] width 60 height 25
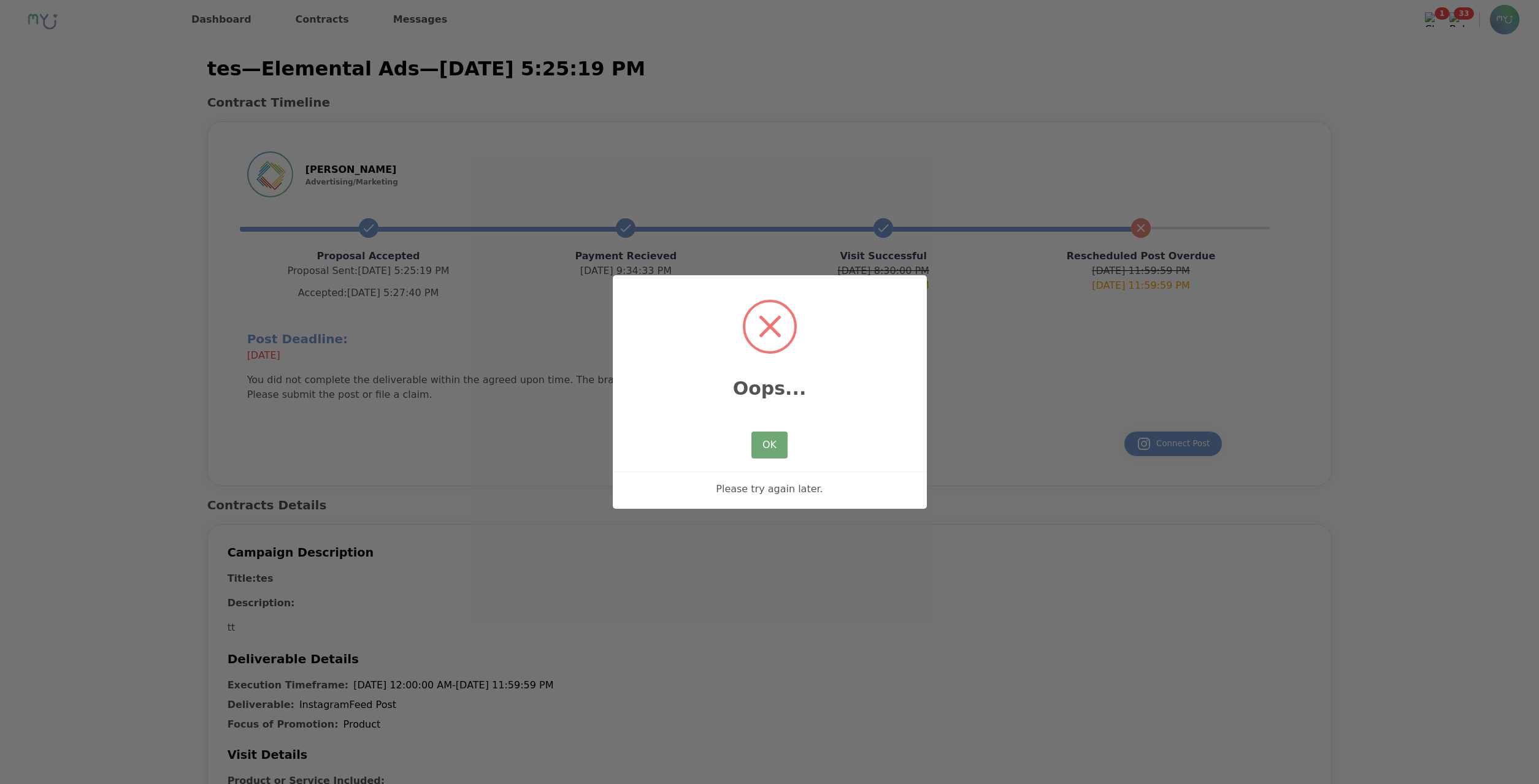
click at [771, 445] on button "OK" at bounding box center [769, 445] width 36 height 27
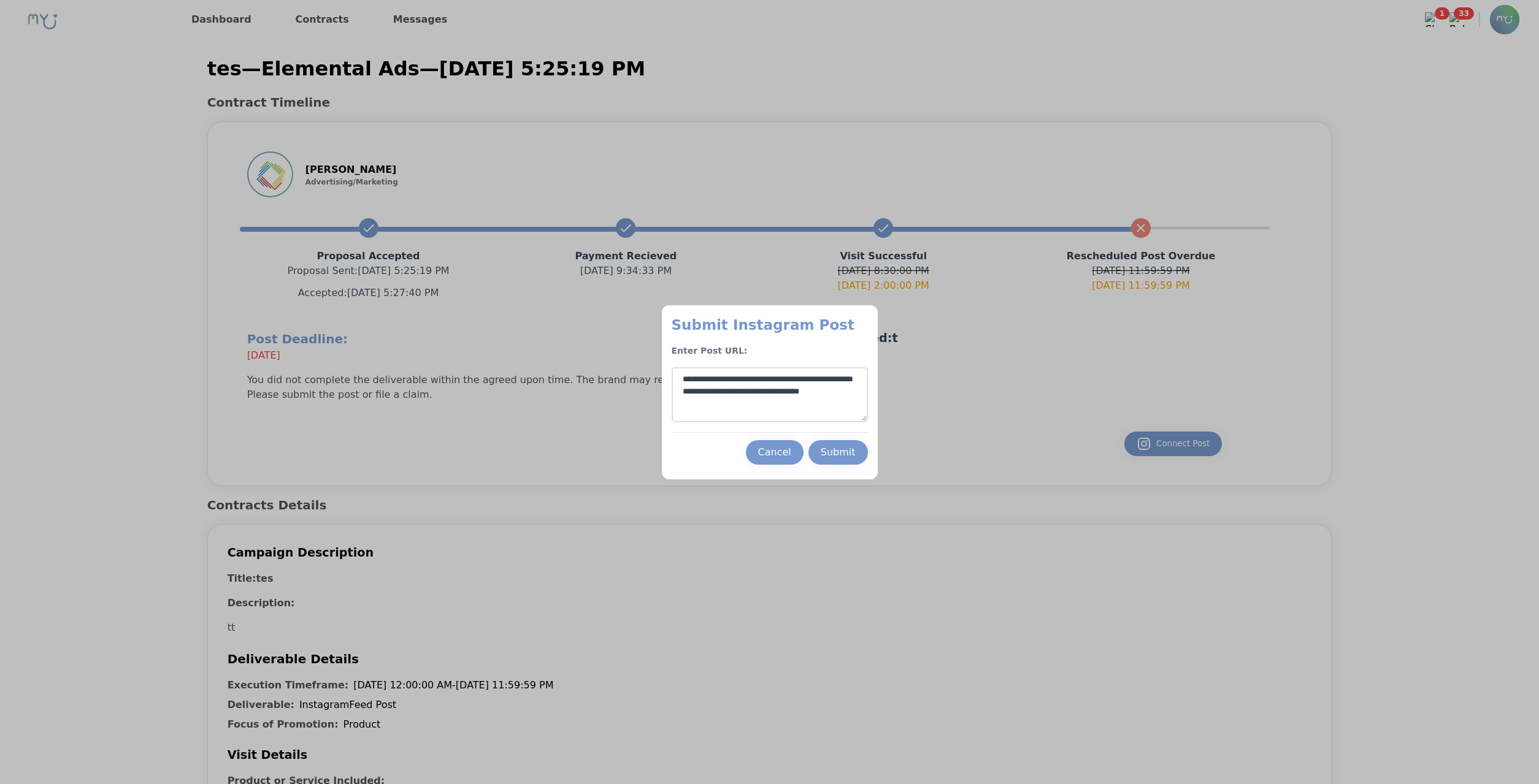
click at [854, 454] on div "Submit" at bounding box center [838, 452] width 35 height 15
click at [761, 455] on div "Cancel" at bounding box center [775, 452] width 33 height 15
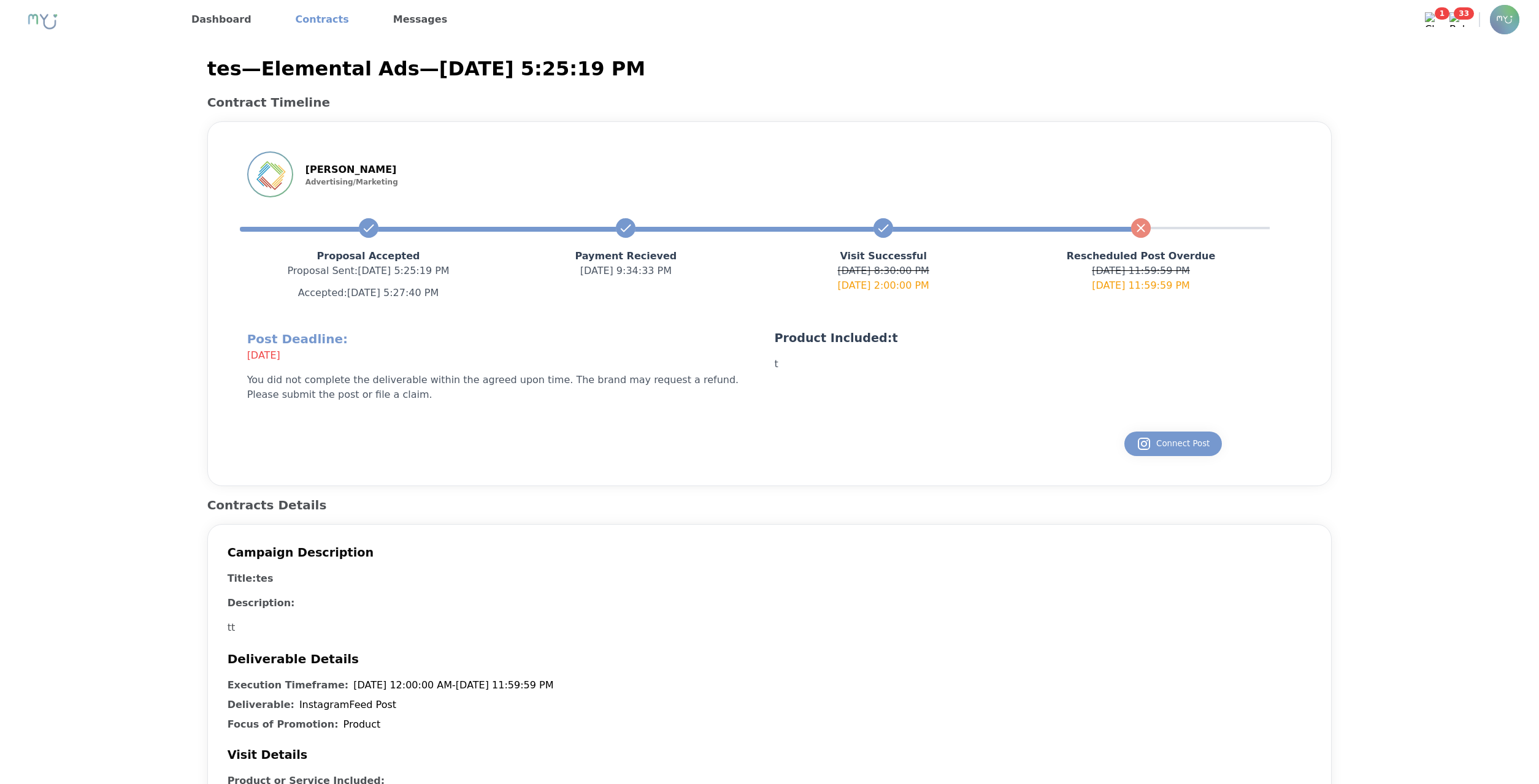
click at [319, 22] on link "Contracts" at bounding box center [322, 19] width 63 height 20
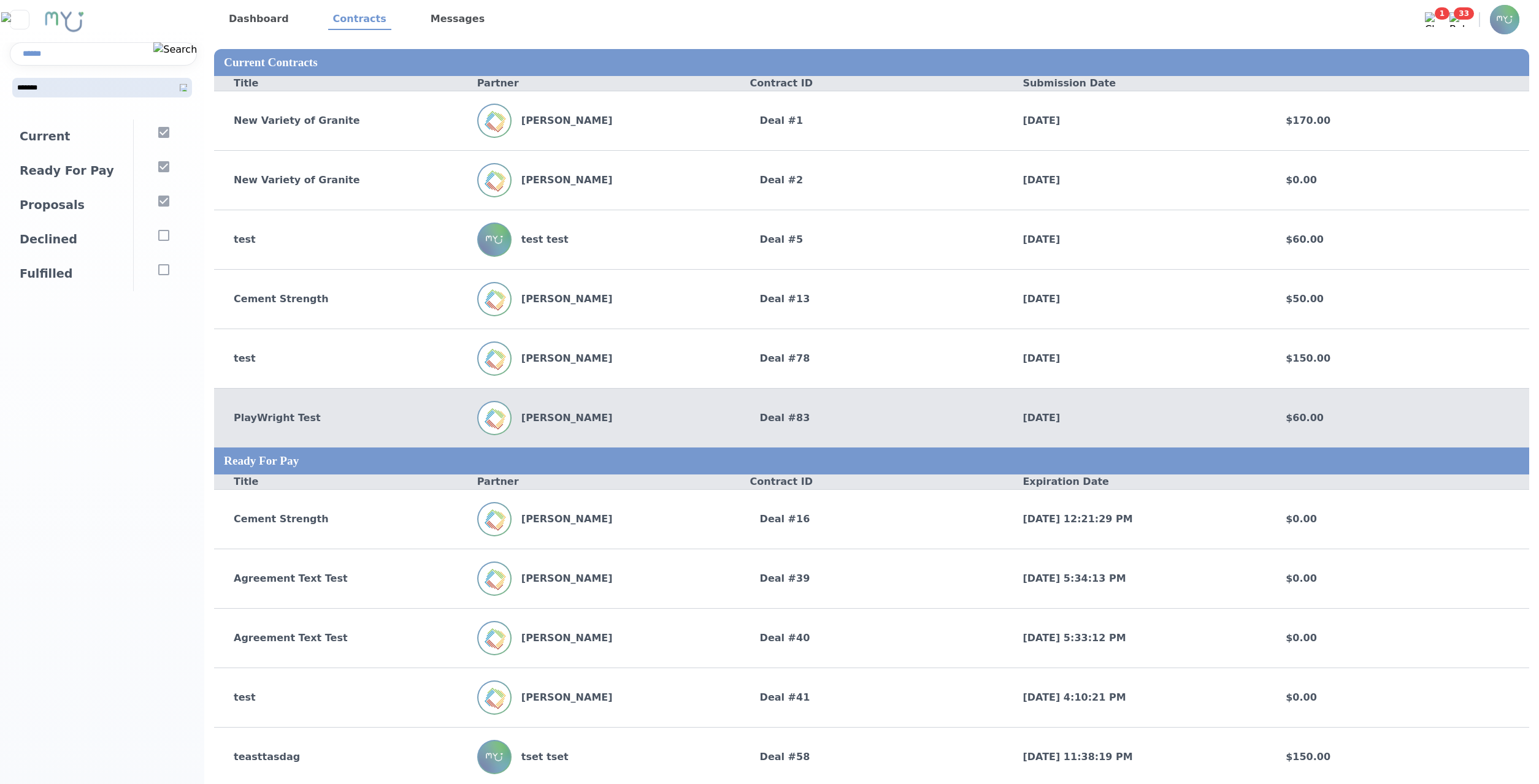
click at [399, 401] on div "PlayWright Test [PERSON_NAME] Deal # 83 [DATE] $60.00" at bounding box center [871, 418] width 1315 height 60
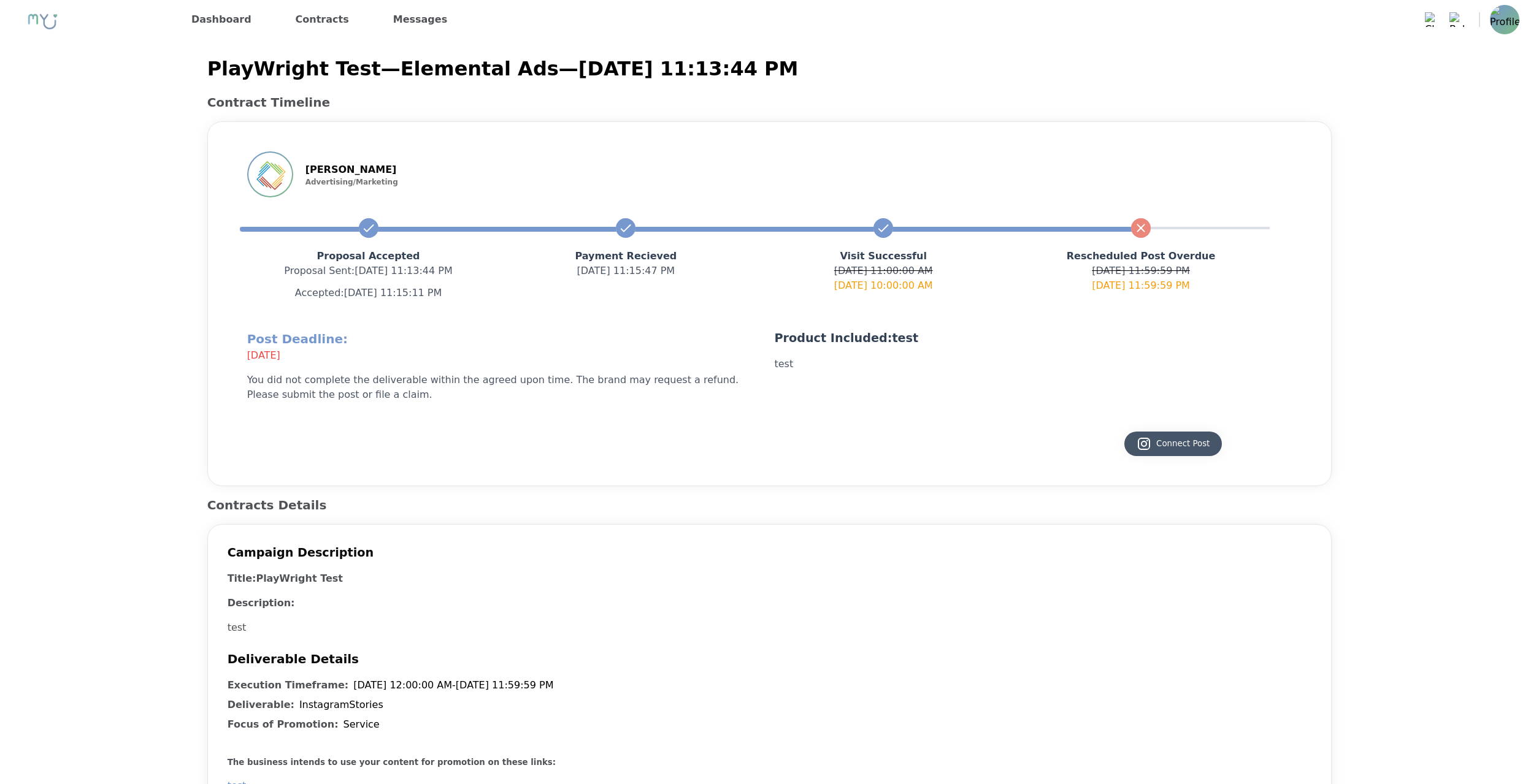
click at [1162, 446] on div "Connect Post" at bounding box center [1172, 444] width 73 height 15
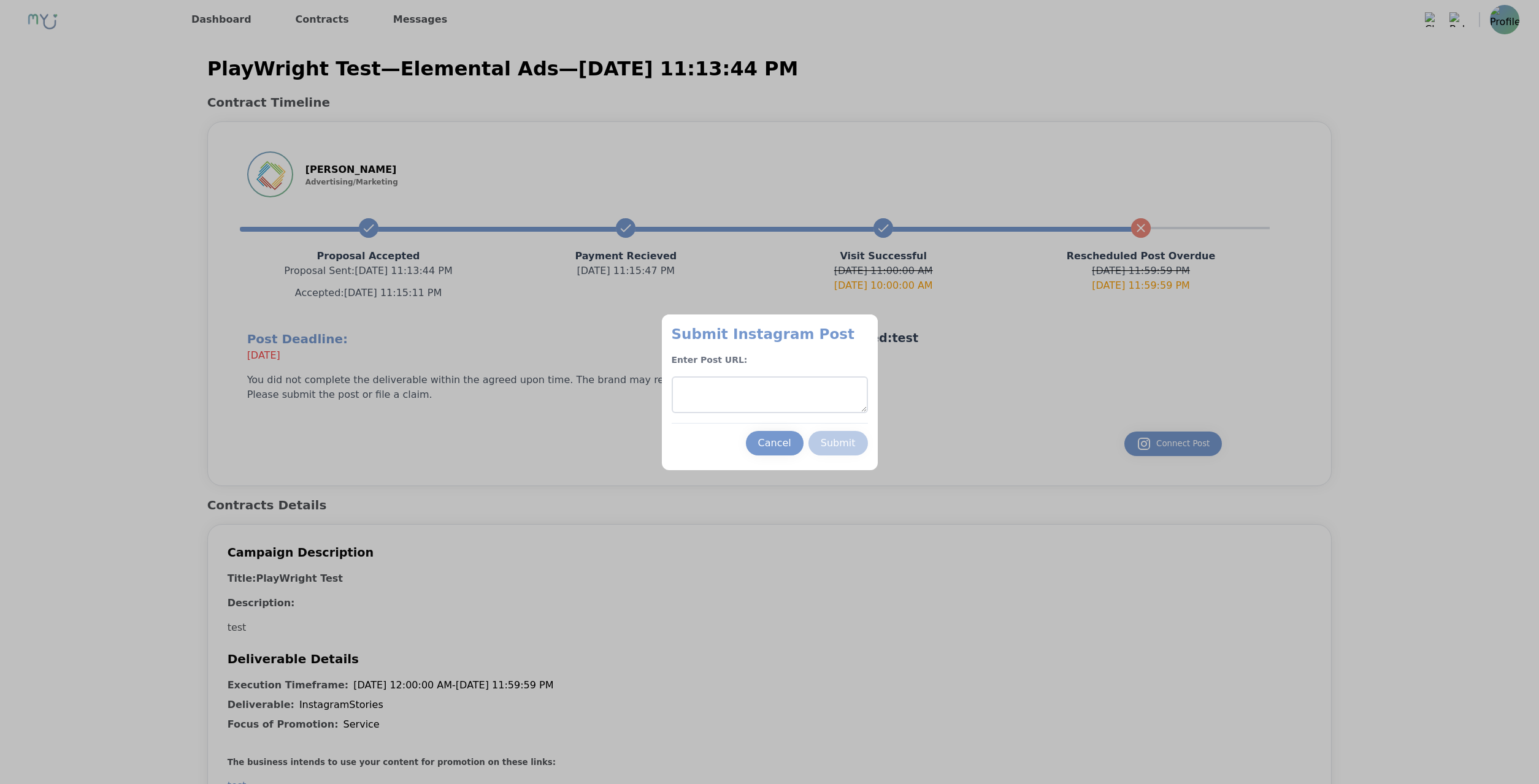
drag, startPoint x: 882, startPoint y: 391, endPoint x: 869, endPoint y: 394, distance: 13.3
click at [882, 391] on div at bounding box center [770, 392] width 1539 height 784
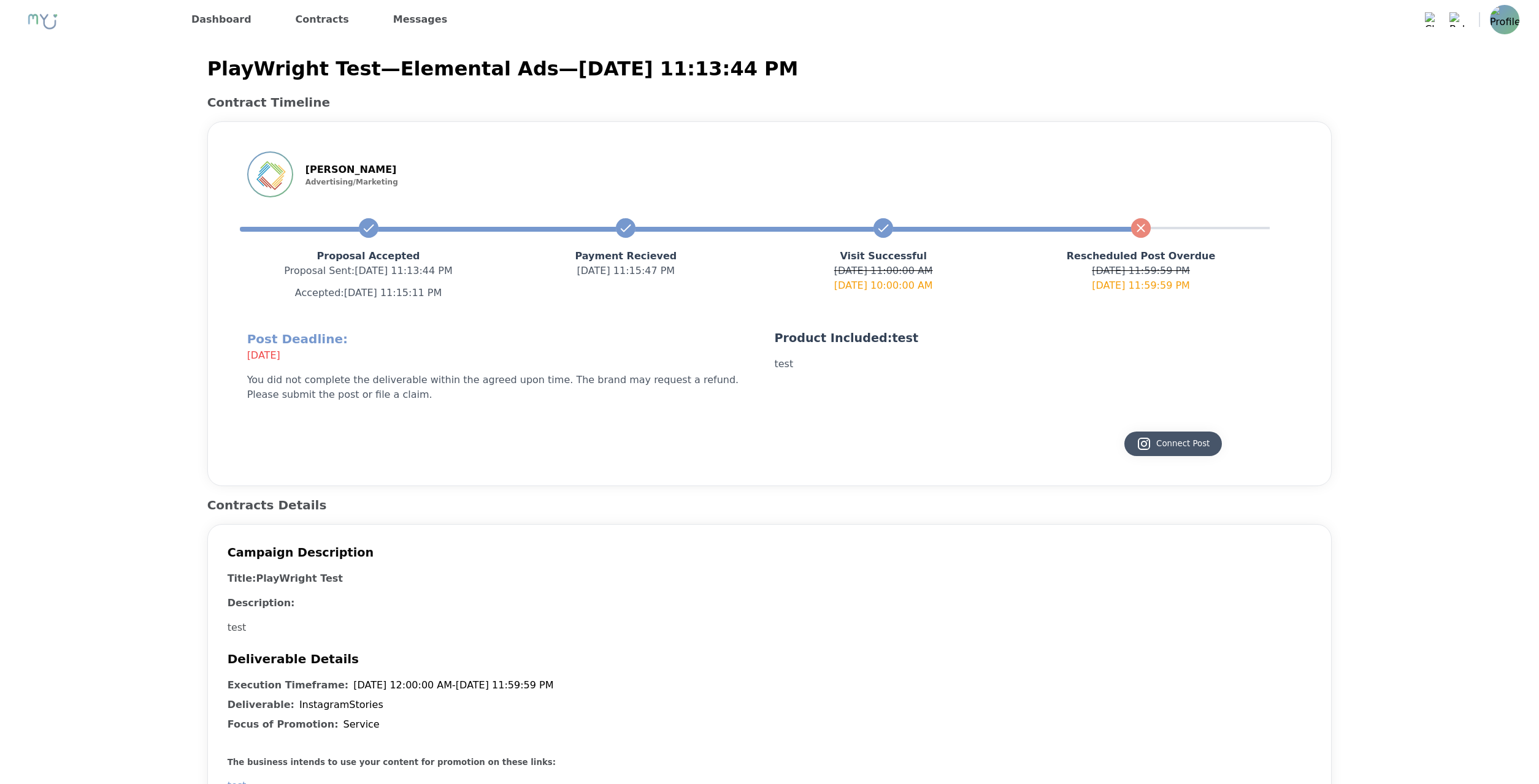
click at [1156, 454] on button "Connect Post" at bounding box center [1173, 444] width 97 height 25
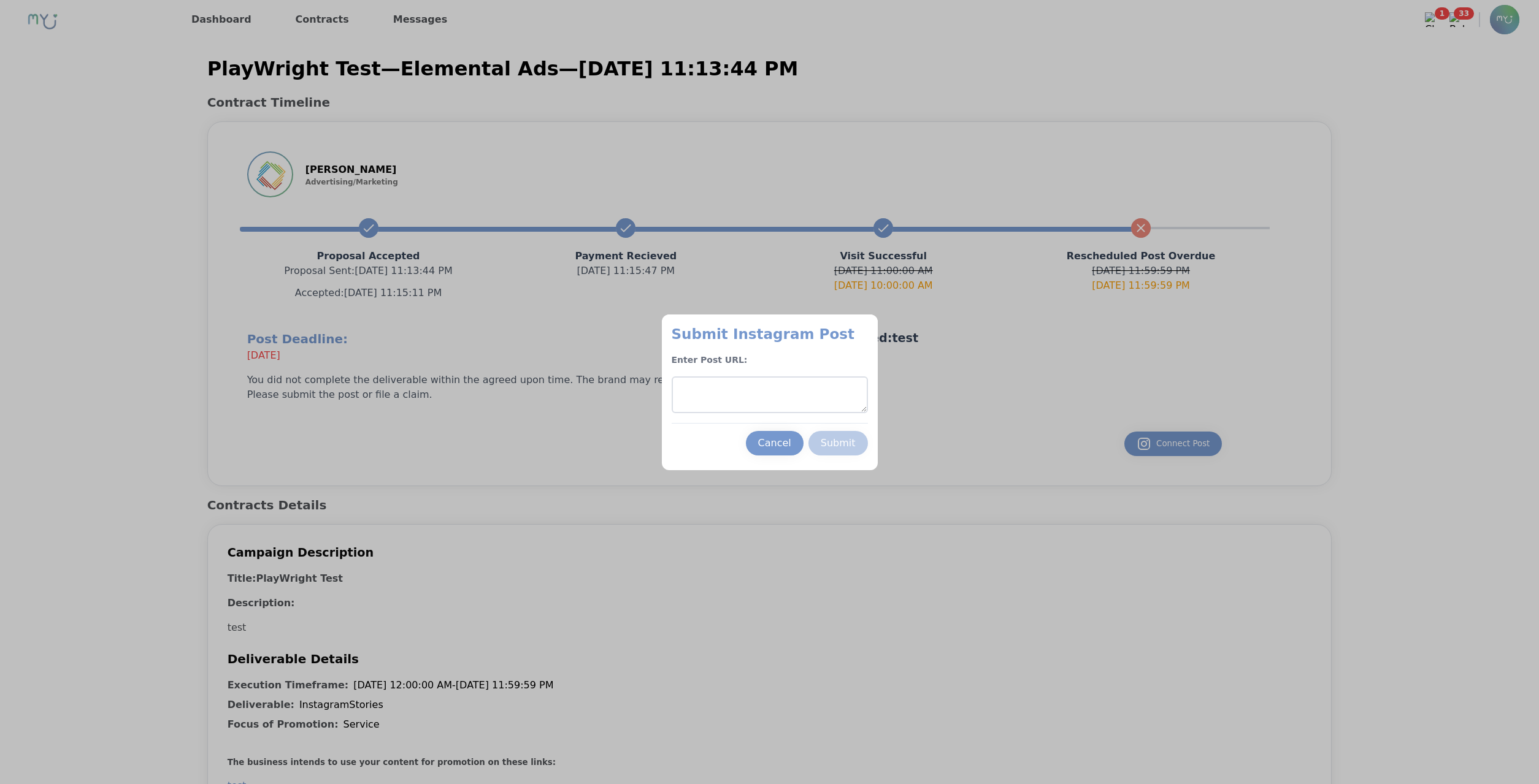
click at [741, 409] on textarea at bounding box center [770, 395] width 196 height 37
click at [49, 342] on div at bounding box center [770, 392] width 1539 height 784
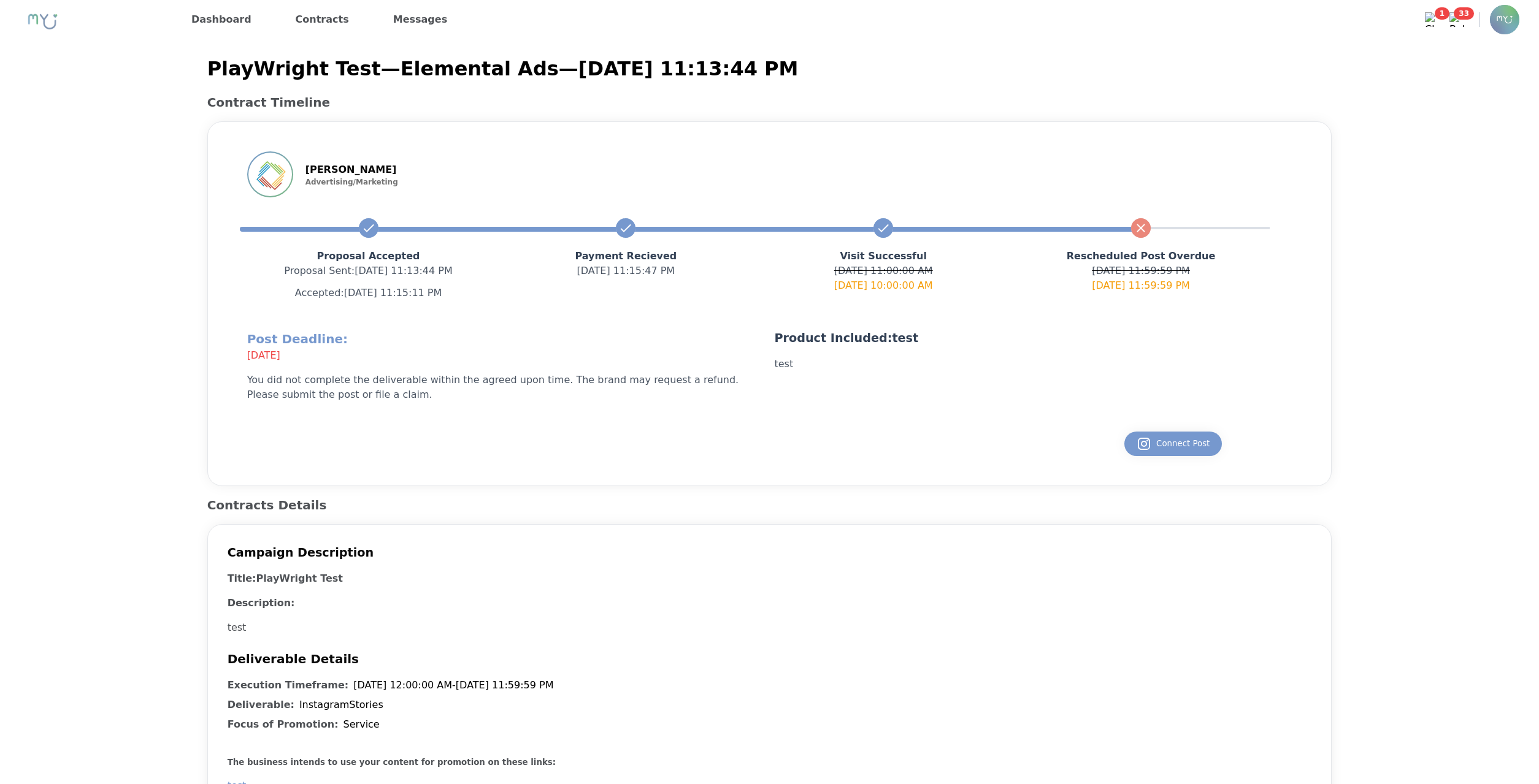
click at [1156, 459] on div "Connect Post" at bounding box center [770, 444] width 1084 height 44
click at [1160, 455] on button "Connect Post" at bounding box center [1173, 444] width 97 height 25
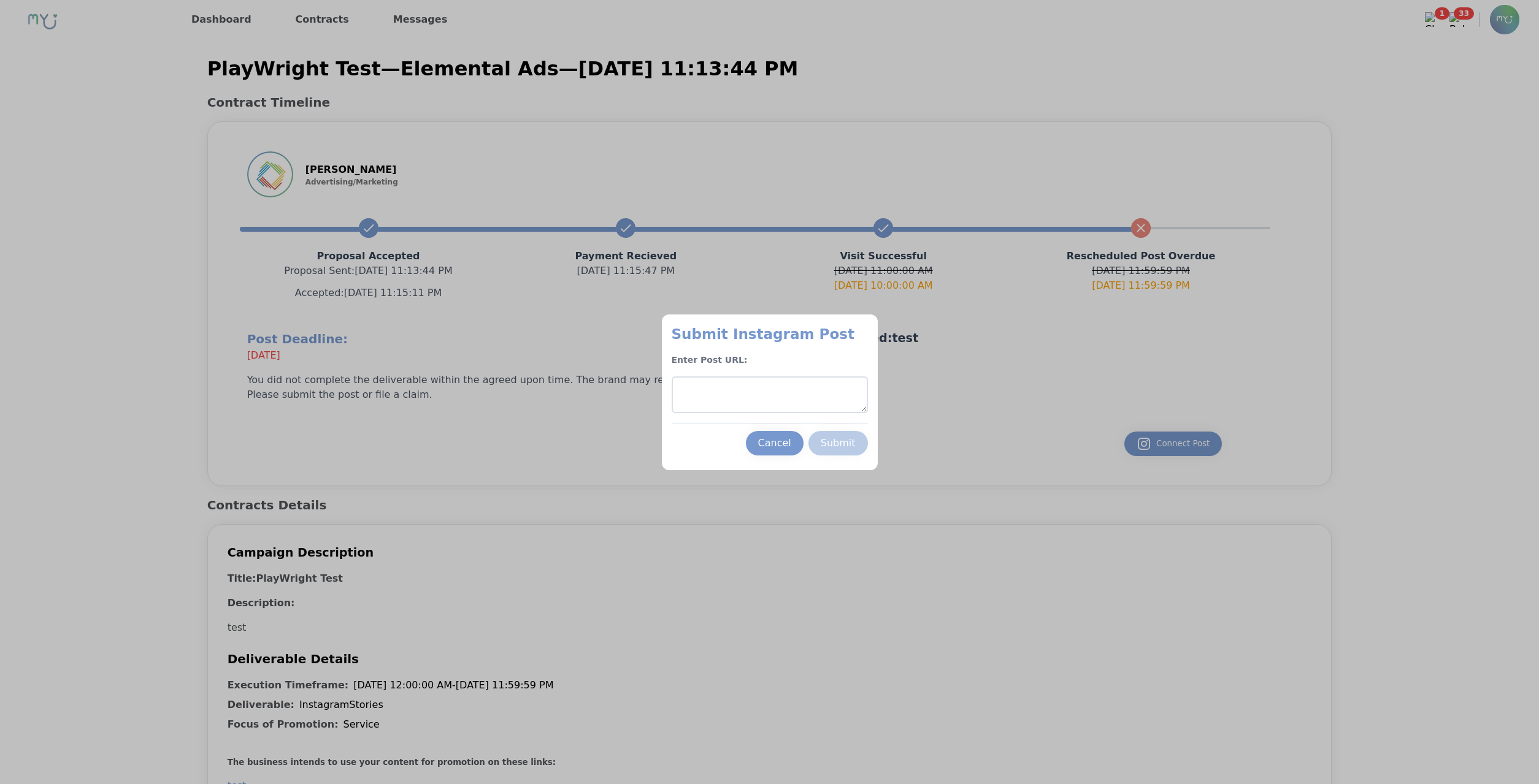
click at [747, 393] on textarea at bounding box center [770, 395] width 196 height 37
paste textarea "**********"
type textarea "**********"
click at [853, 452] on button "Submit" at bounding box center [838, 444] width 60 height 25
click at [690, 455] on div "Cancel Submit" at bounding box center [770, 439] width 196 height 33
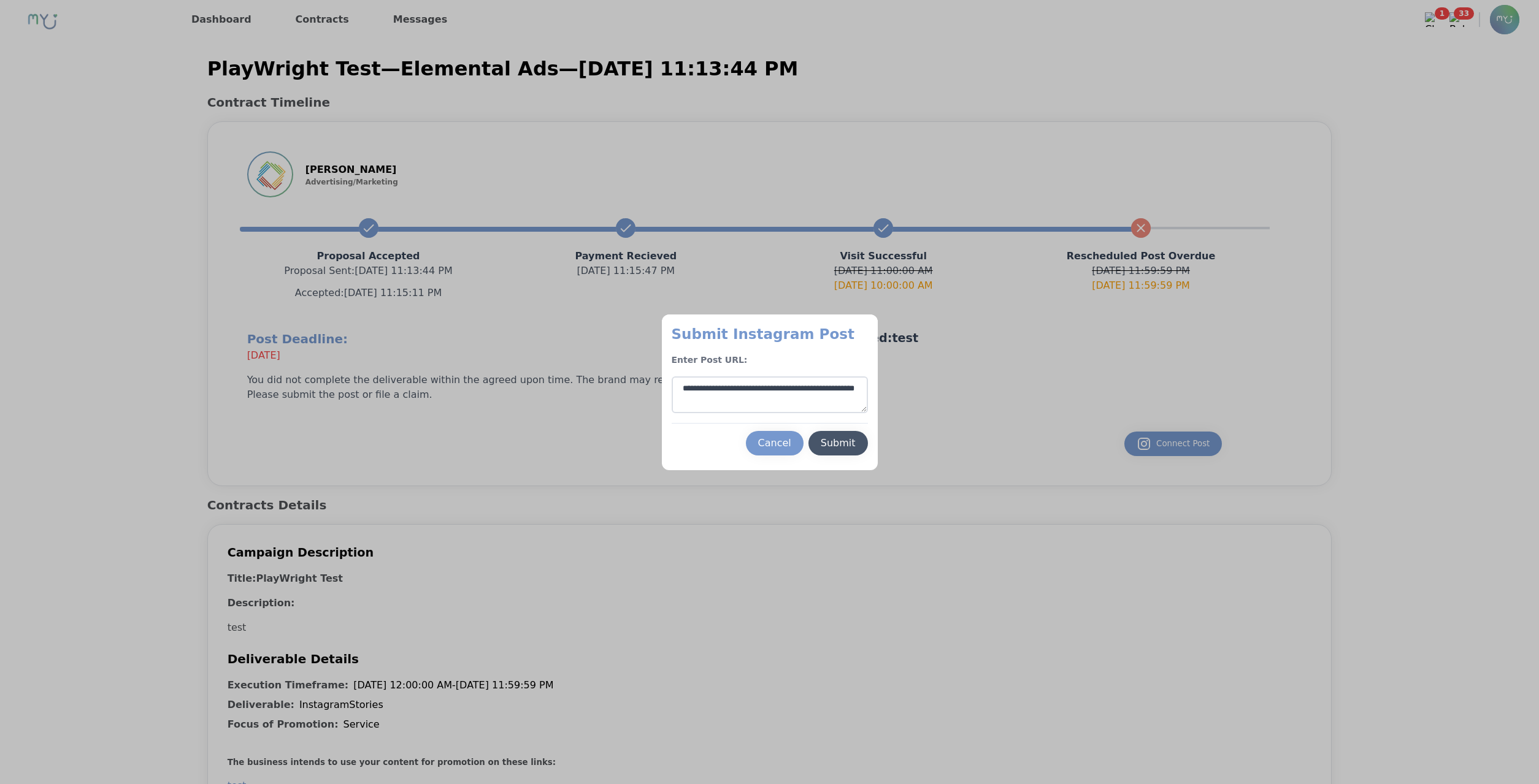
click at [840, 446] on div "Submit" at bounding box center [838, 443] width 35 height 15
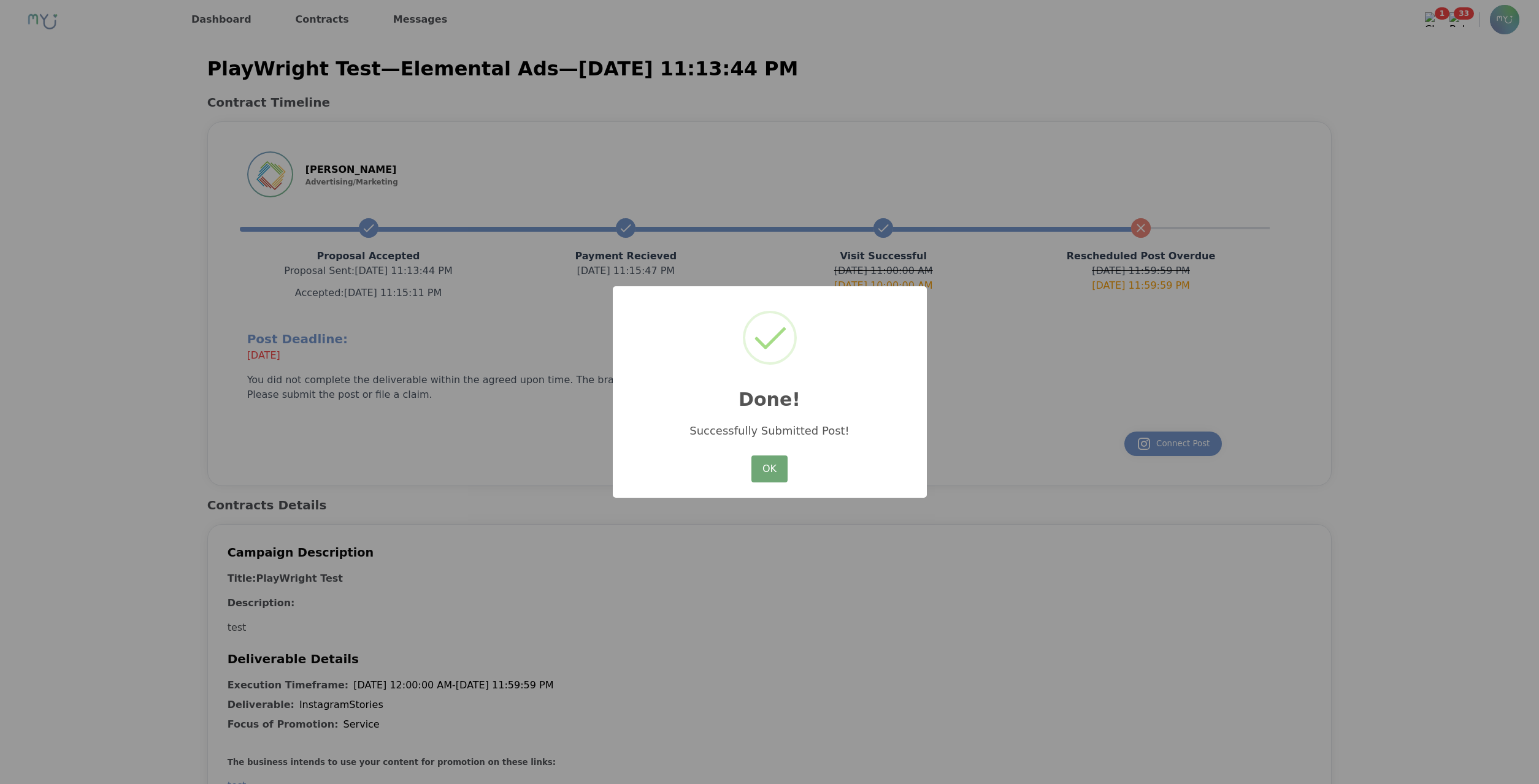
click at [770, 465] on button "OK" at bounding box center [769, 468] width 36 height 27
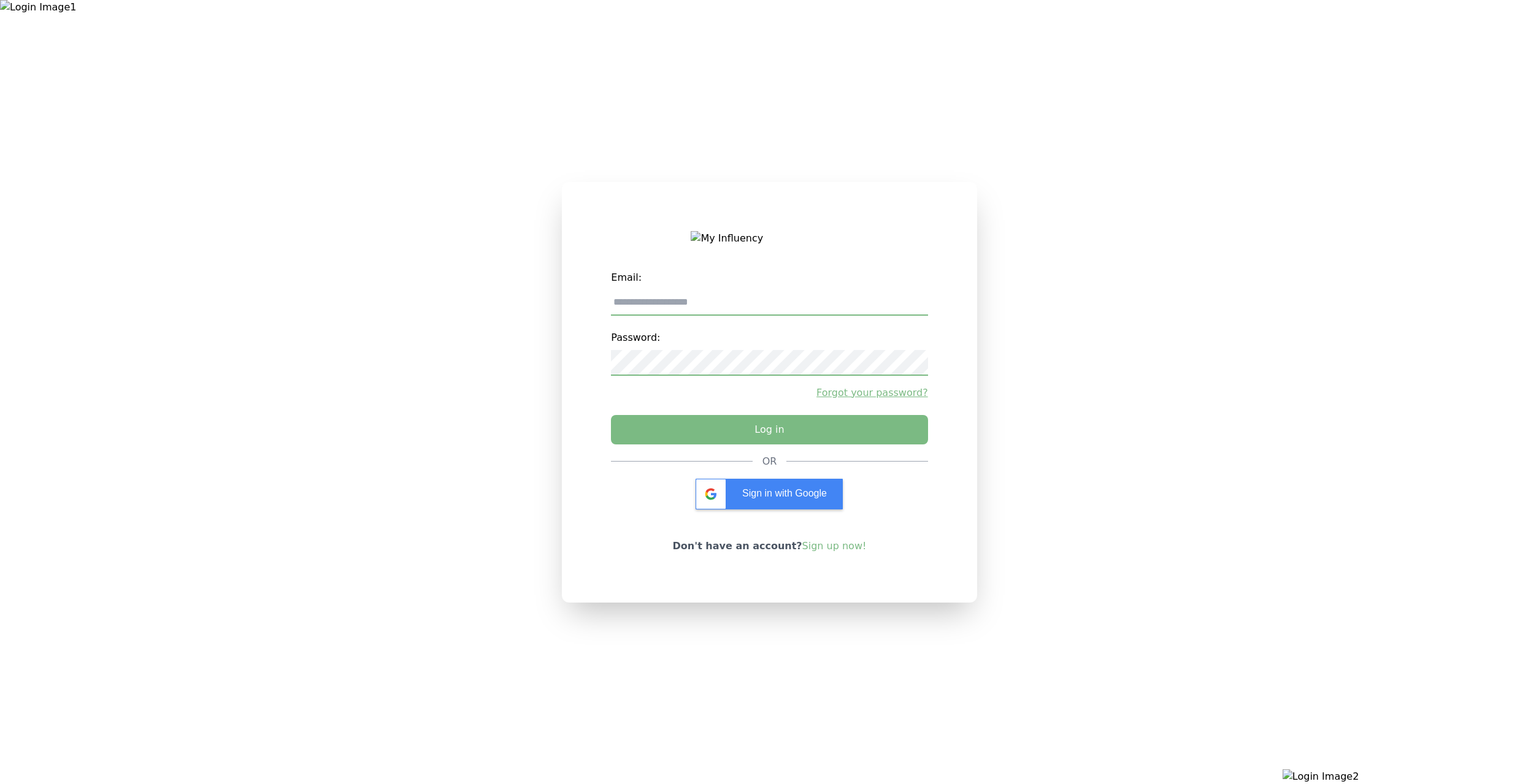
click at [1412, 160] on div at bounding box center [1282, 392] width 513 height 784
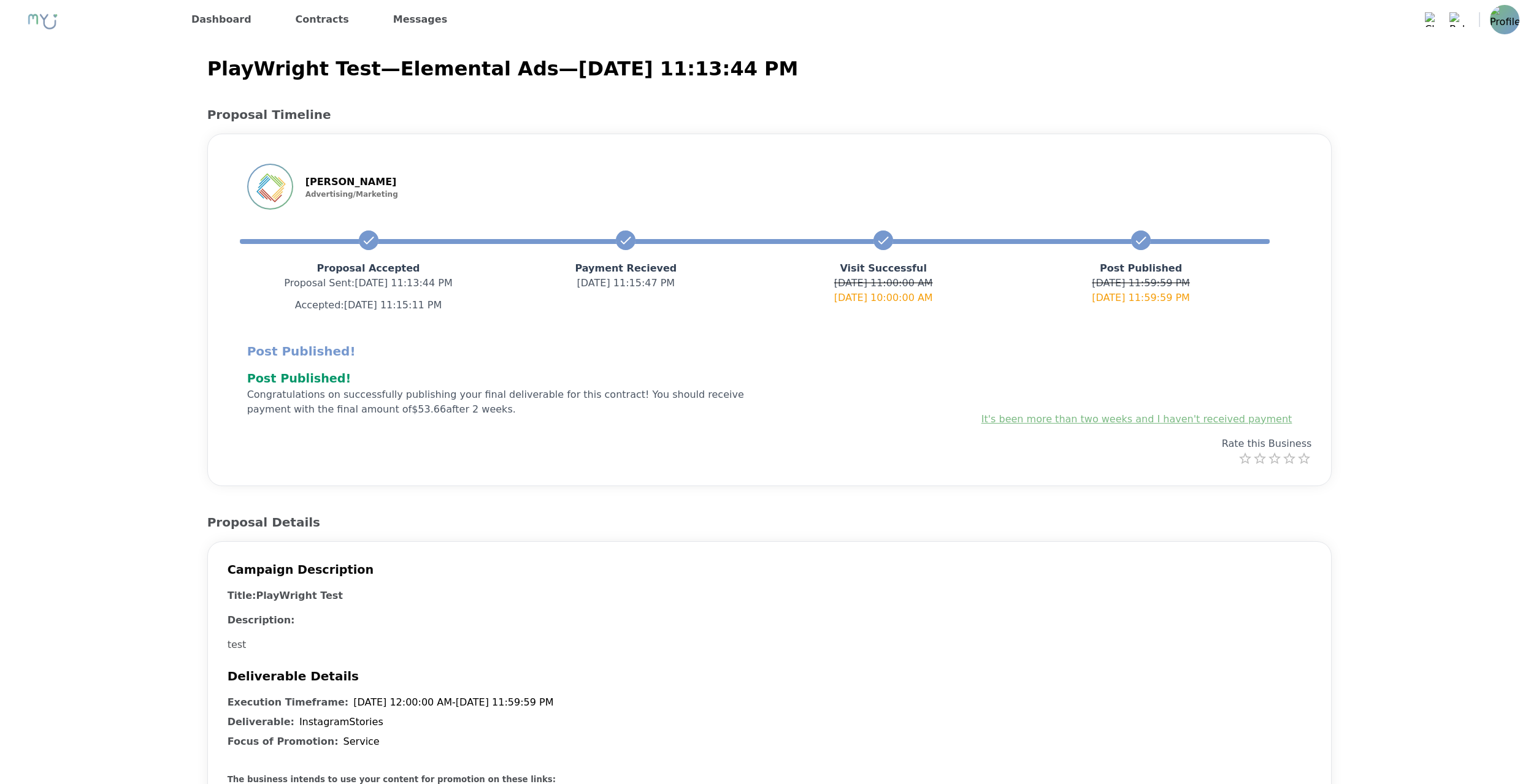
click at [1506, 11] on img at bounding box center [1504, 20] width 29 height 29
click at [1466, 83] on p "Logout" at bounding box center [1431, 77] width 177 height 25
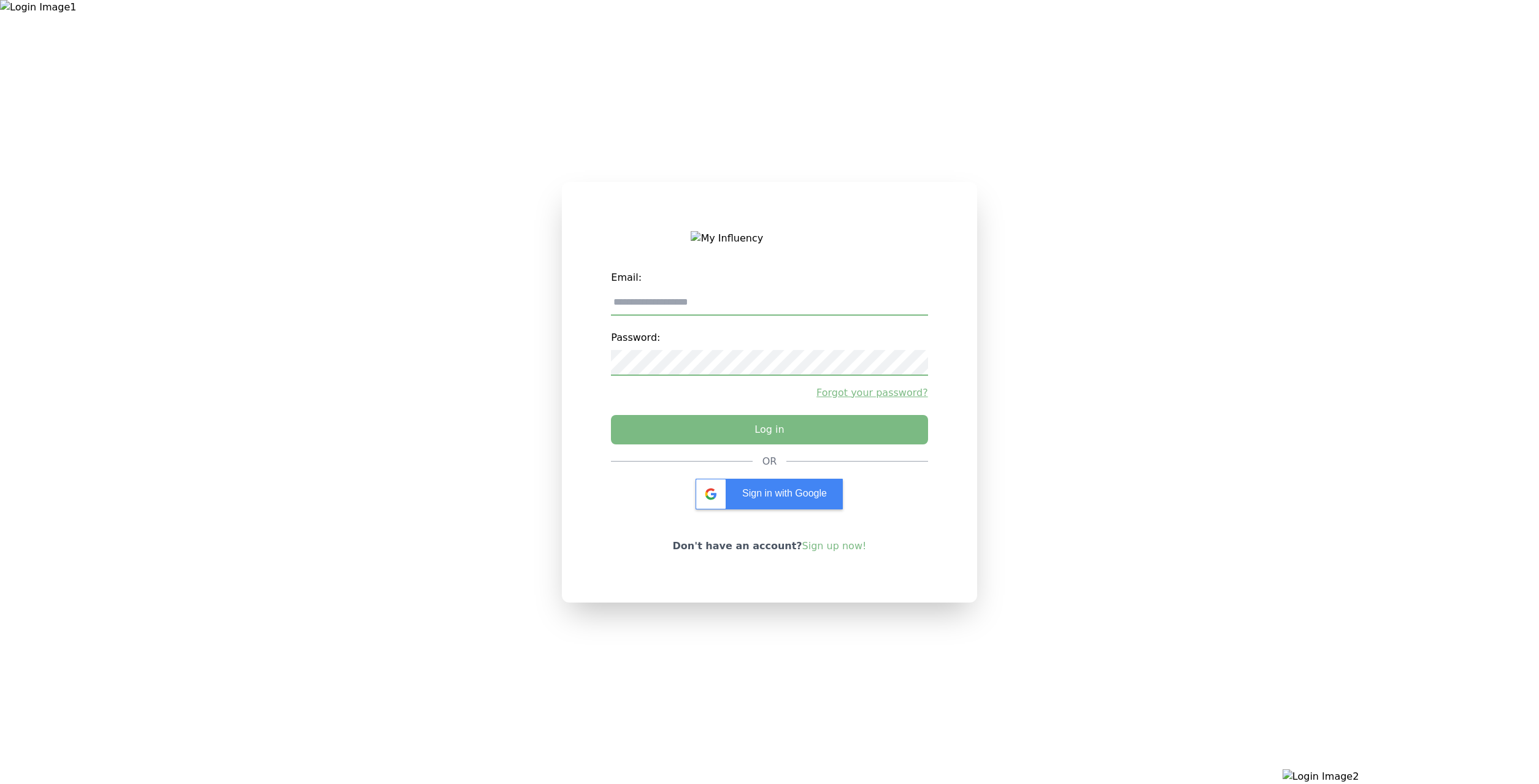
click at [874, 313] on input "email" at bounding box center [769, 303] width 316 height 25
type input "**********"
click at [773, 442] on button "Log in" at bounding box center [769, 427] width 332 height 31
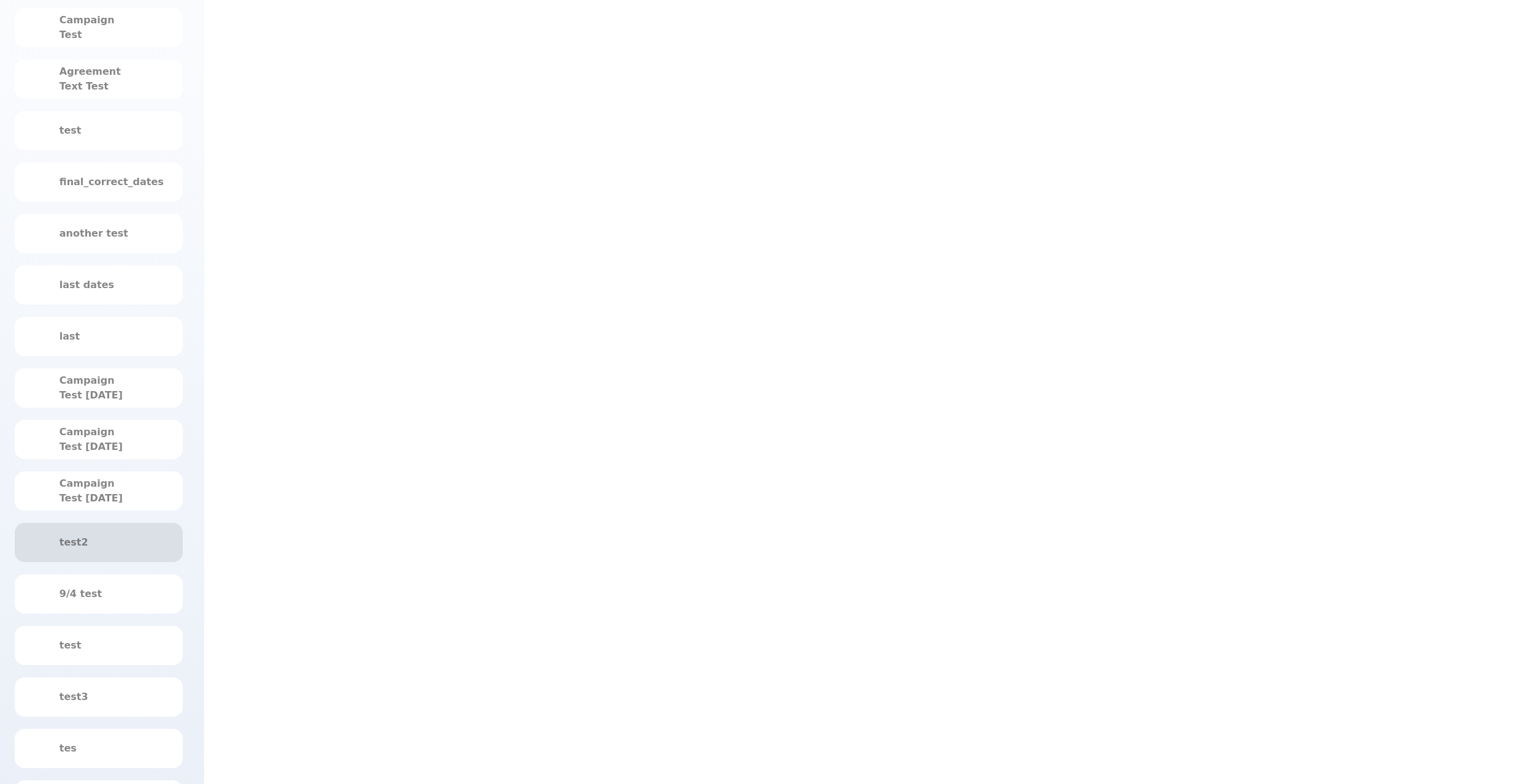
scroll to position [318, 0]
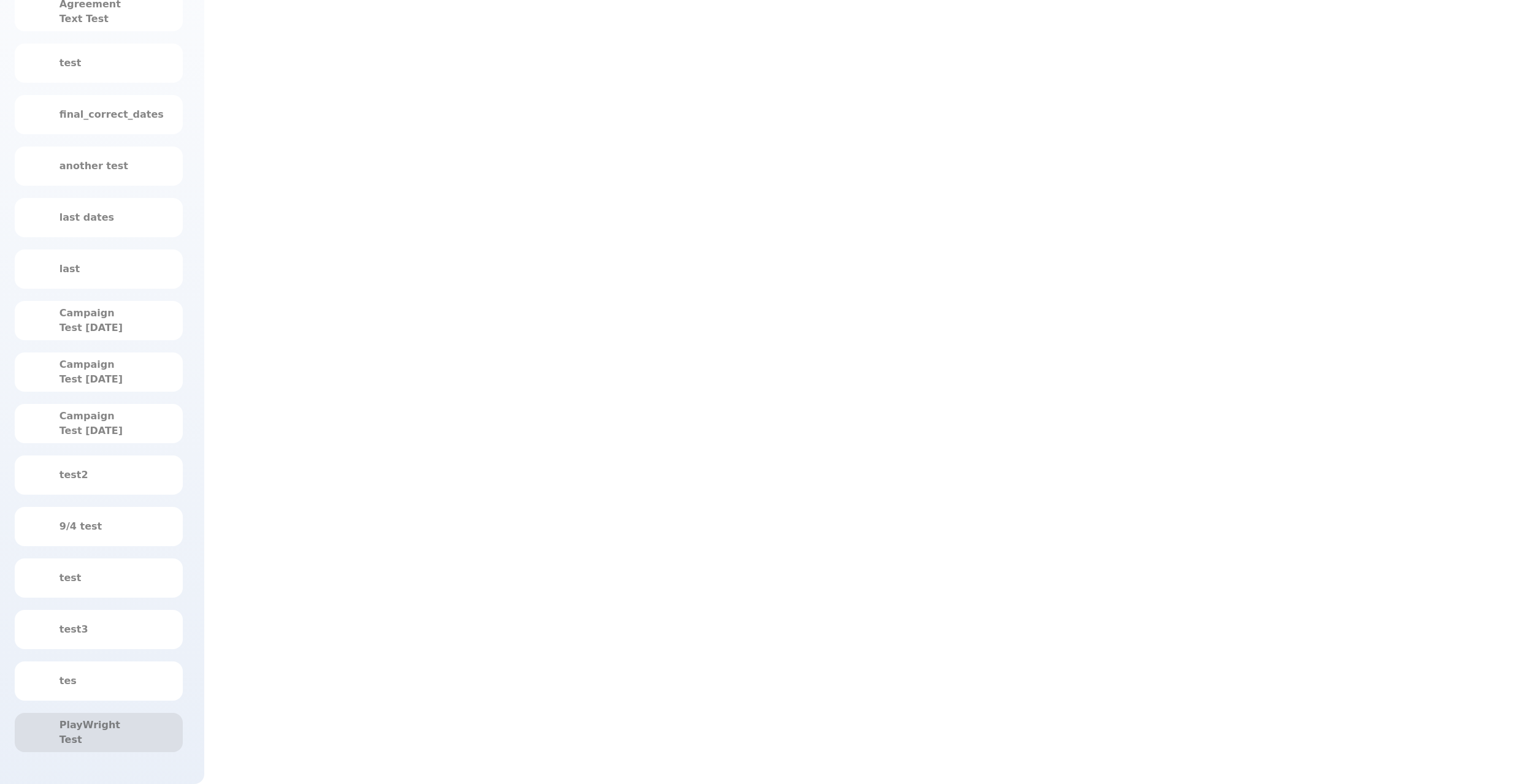
click at [103, 745] on div "PlayWright Test" at bounding box center [99, 732] width 79 height 29
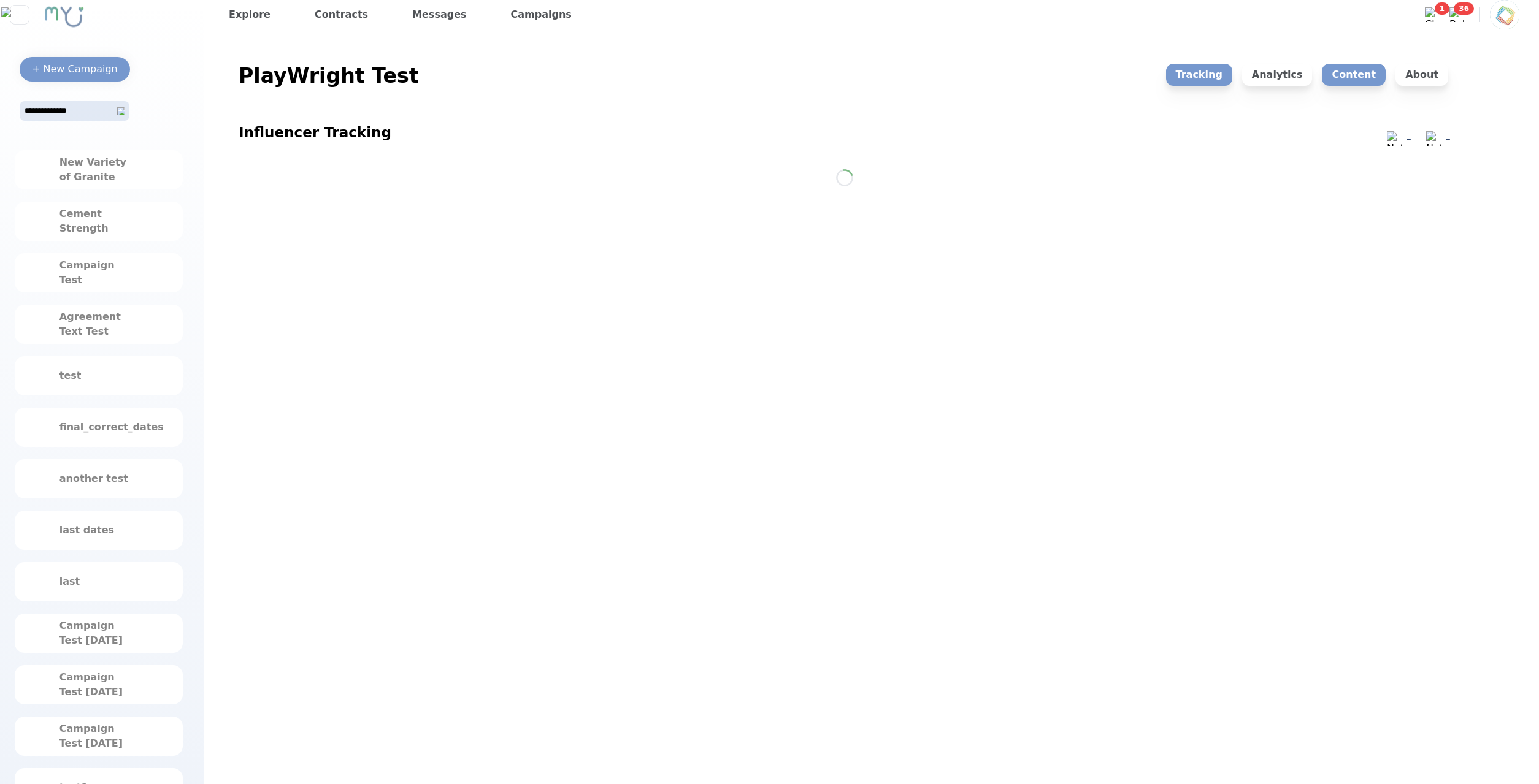
scroll to position [0, 0]
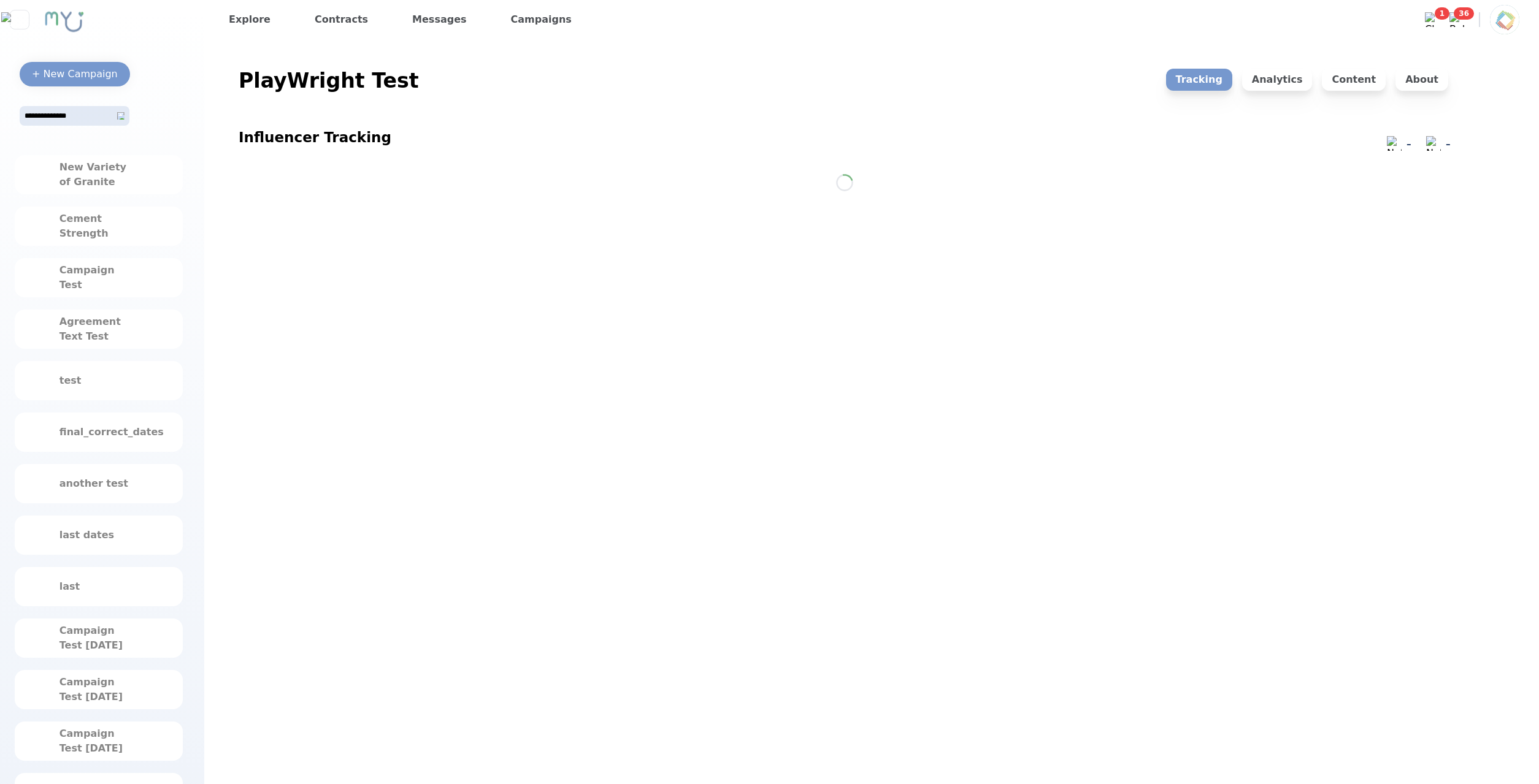
click at [1426, 94] on div "About" at bounding box center [1421, 90] width 53 height 44
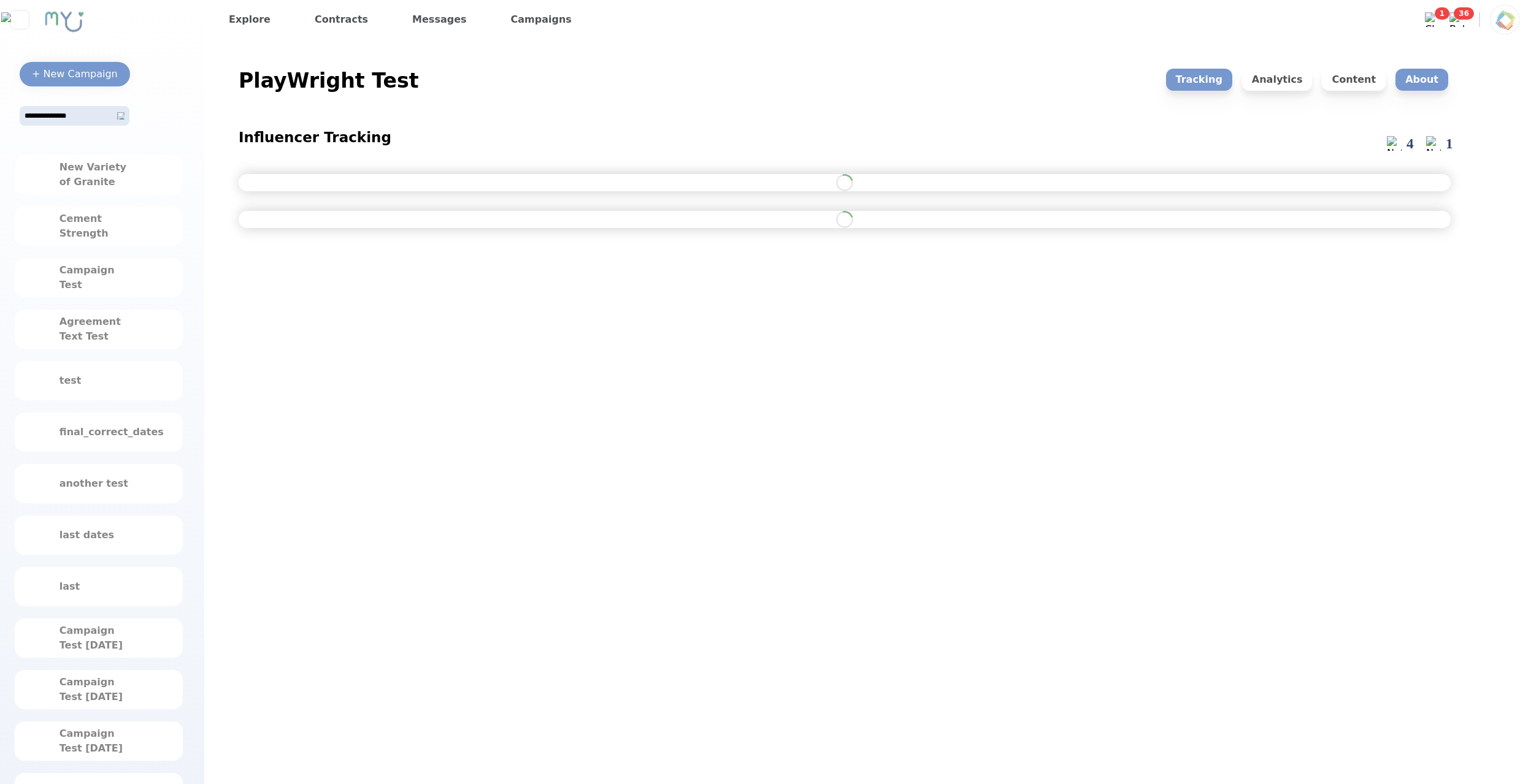
click at [1426, 89] on p "About" at bounding box center [1421, 79] width 53 height 22
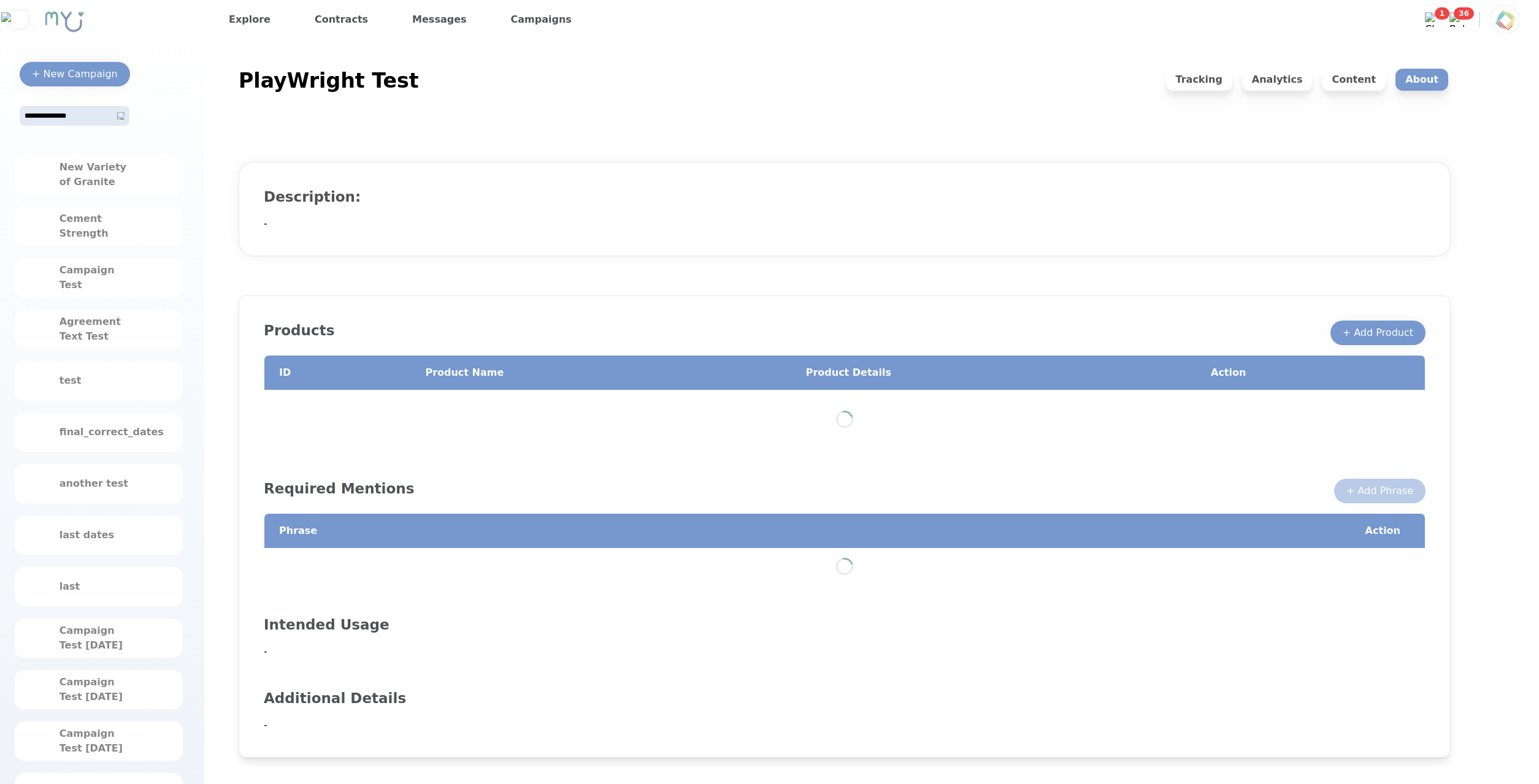
click at [1216, 95] on div "Tracking" at bounding box center [1199, 90] width 66 height 44
click at [1215, 92] on div "Tracking" at bounding box center [1199, 90] width 66 height 44
click at [1284, 84] on p "Analytics" at bounding box center [1276, 79] width 71 height 22
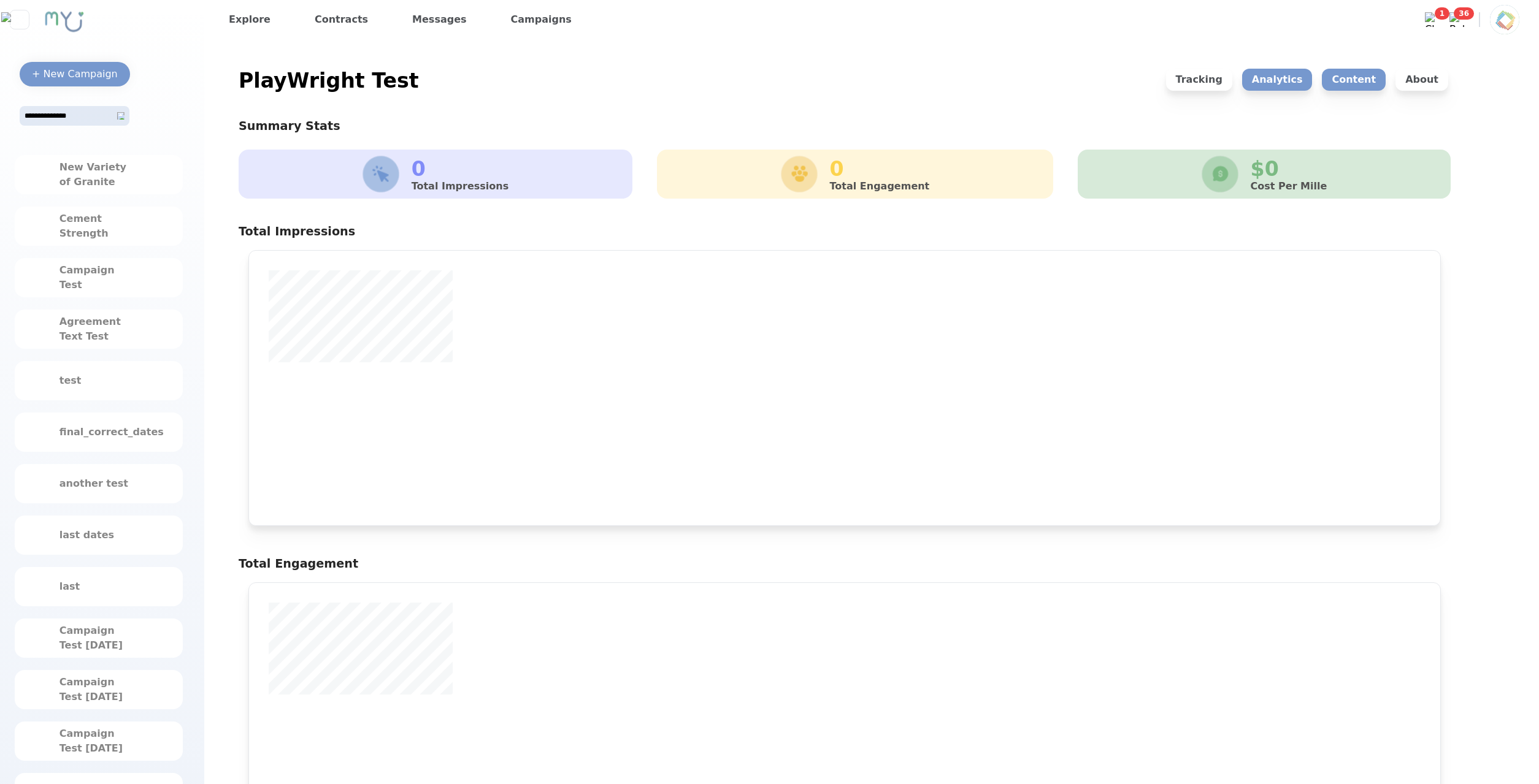
click at [1347, 85] on p "Content" at bounding box center [1354, 79] width 64 height 22
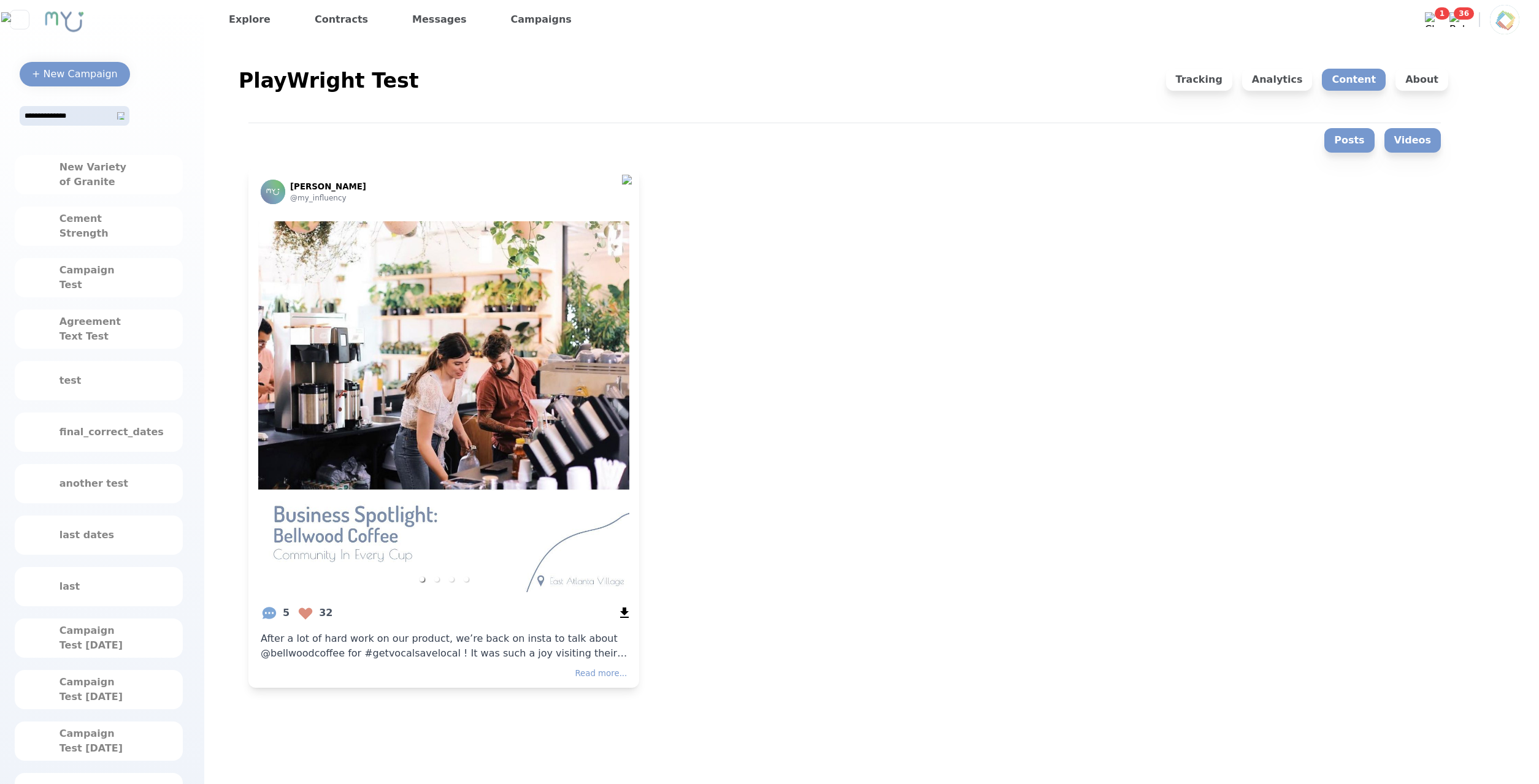
click at [1434, 136] on button "Videos" at bounding box center [1412, 140] width 57 height 25
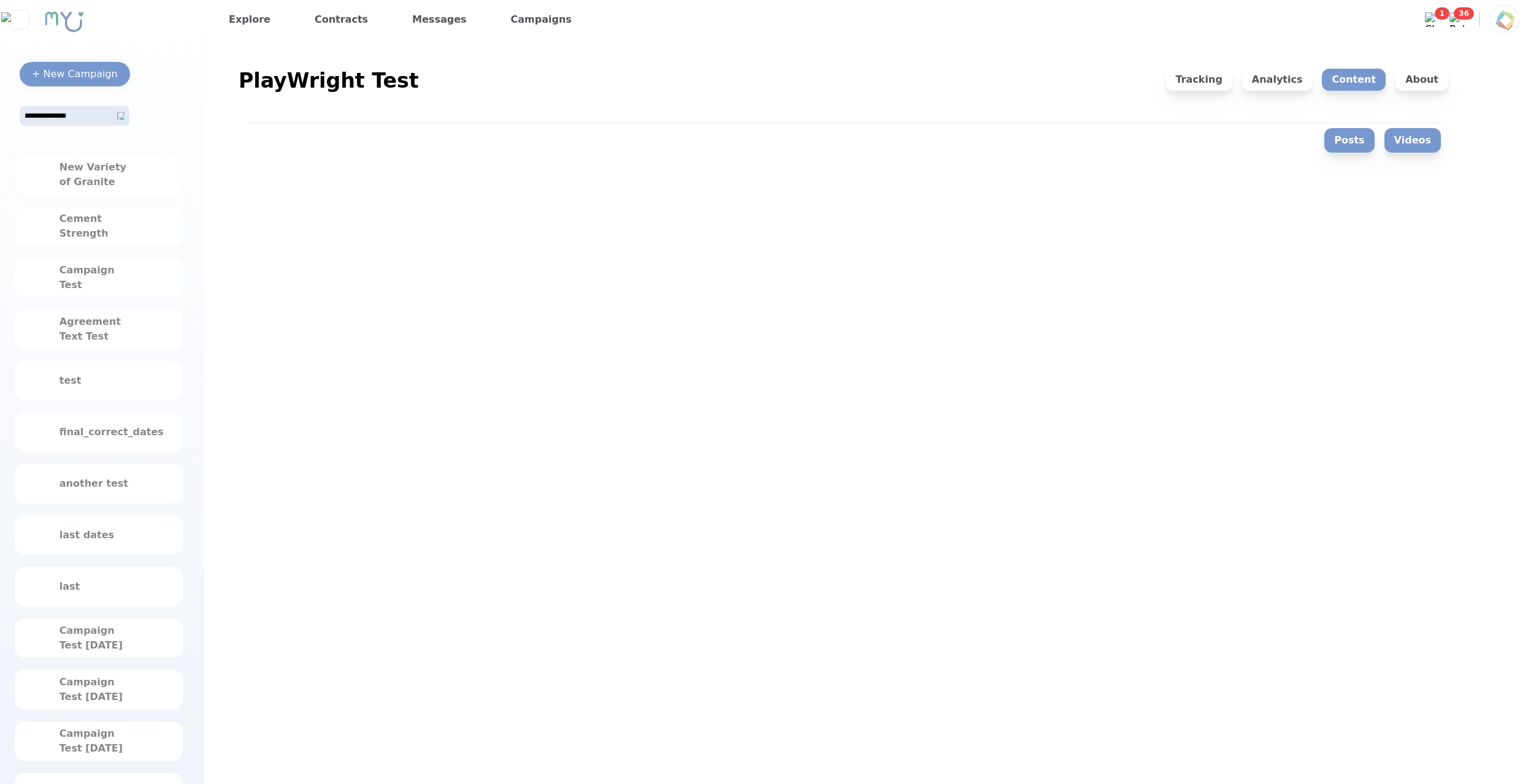
click at [1354, 142] on button "Posts" at bounding box center [1348, 140] width 49 height 25
